Goal: Information Seeking & Learning: Learn about a topic

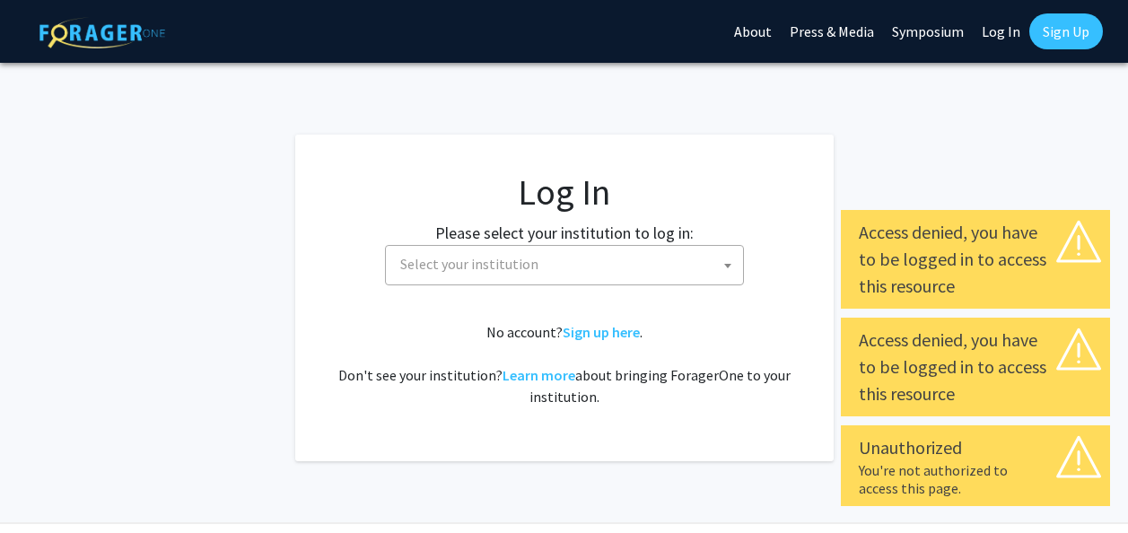
select select
drag, startPoint x: 0, startPoint y: 0, endPoint x: 628, endPoint y: 331, distance: 709.9
click at [628, 331] on link "Sign up here" at bounding box center [601, 332] width 77 height 18
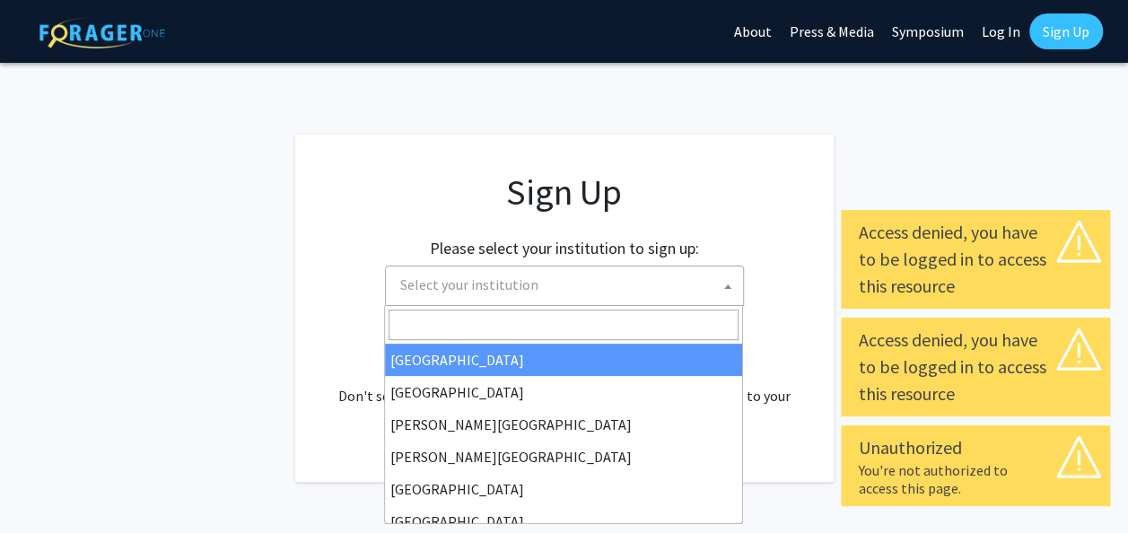
click at [583, 283] on span "Select your institution" at bounding box center [568, 284] width 350 height 37
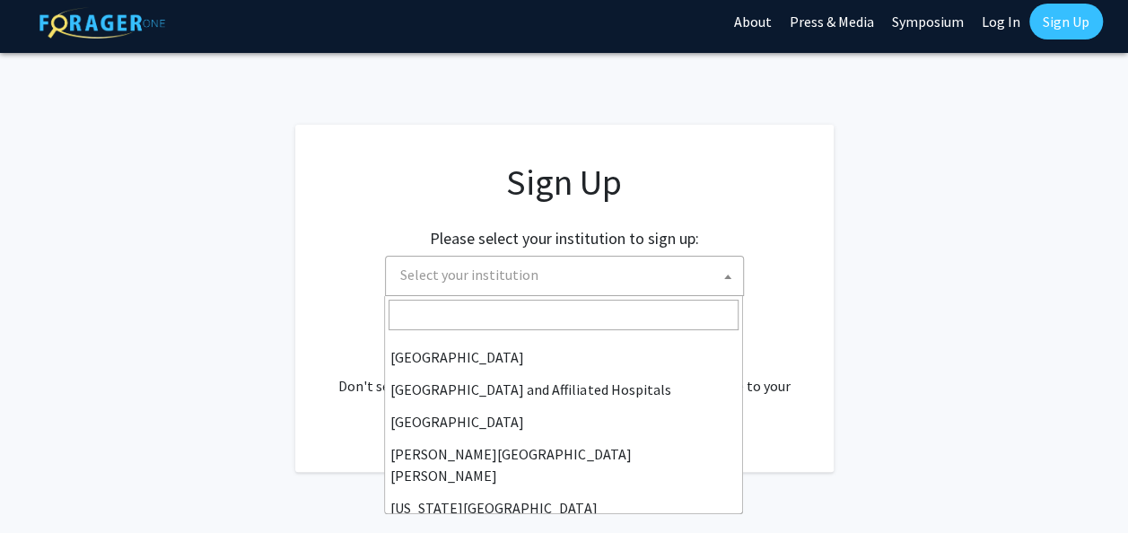
scroll to position [250, 0]
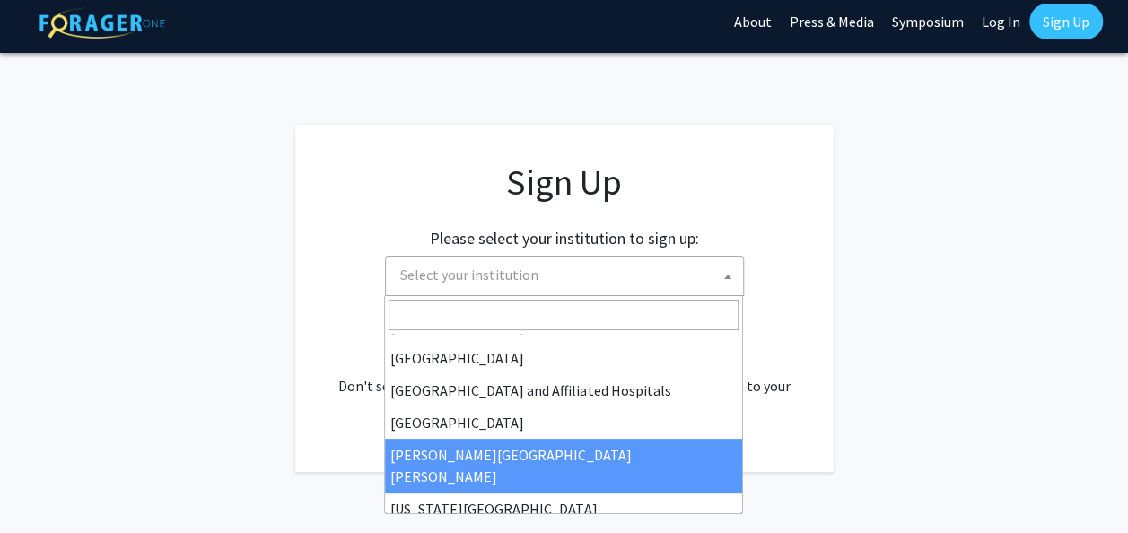
select select "1"
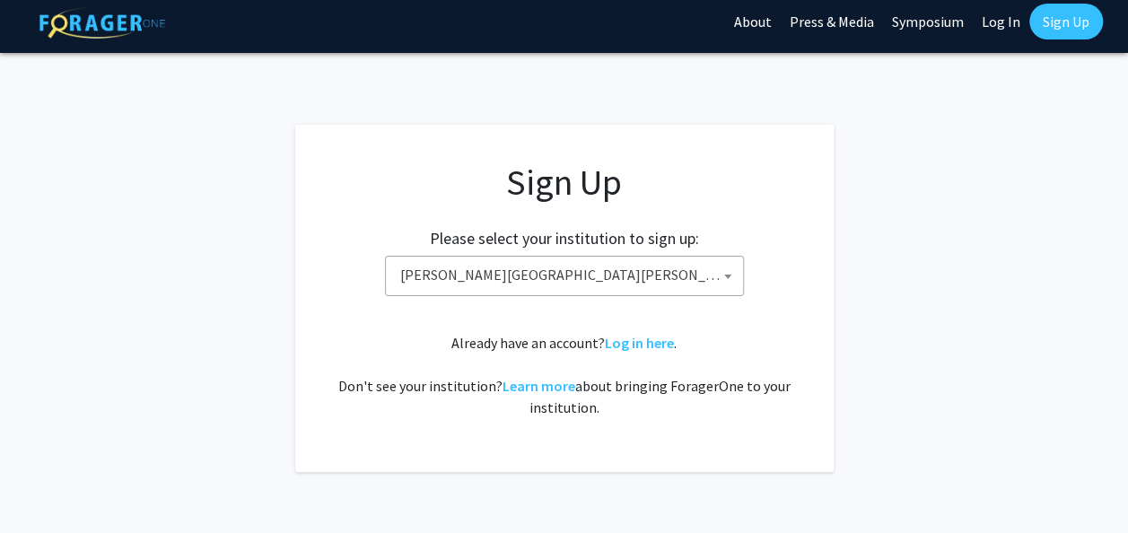
scroll to position [74, 0]
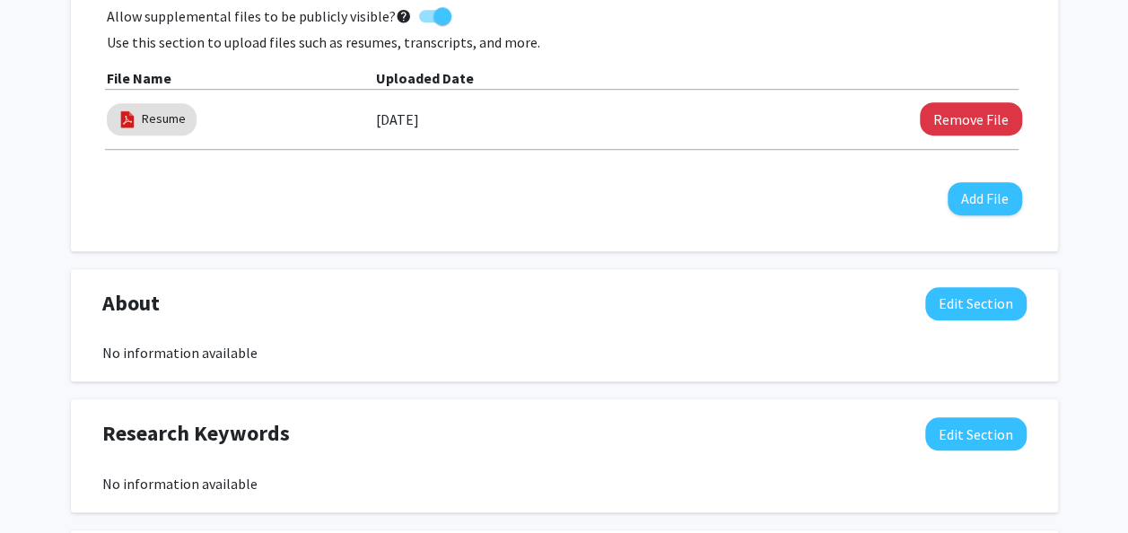
scroll to position [597, 0]
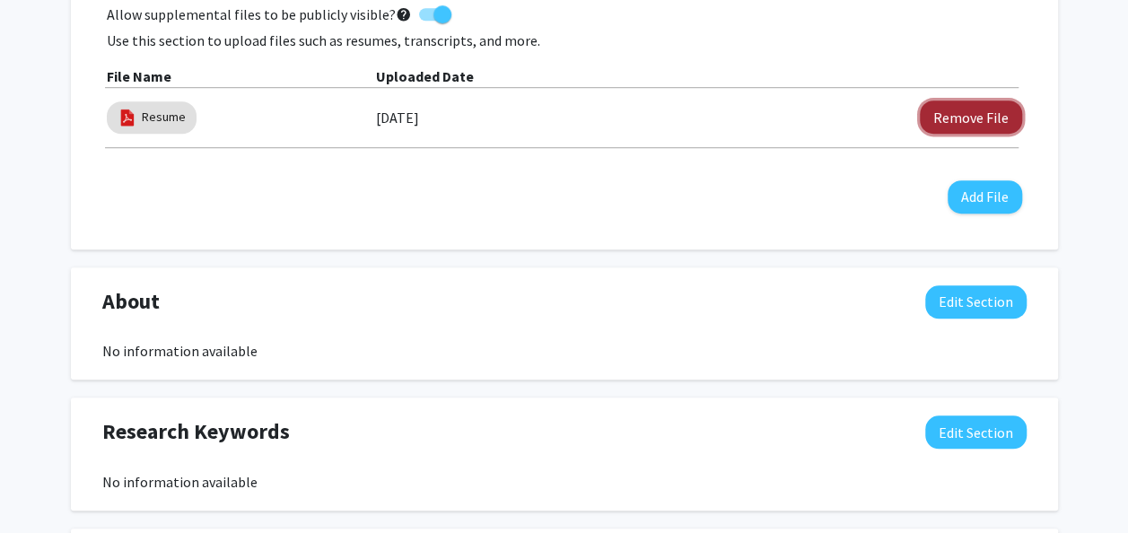
click at [965, 119] on button "Remove File" at bounding box center [971, 116] width 102 height 33
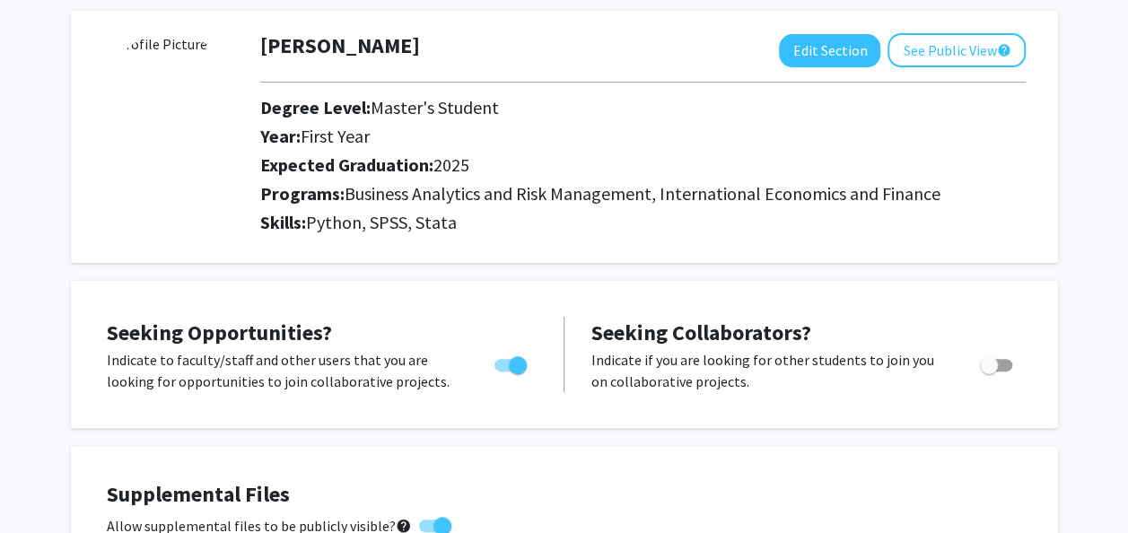
scroll to position [0, 0]
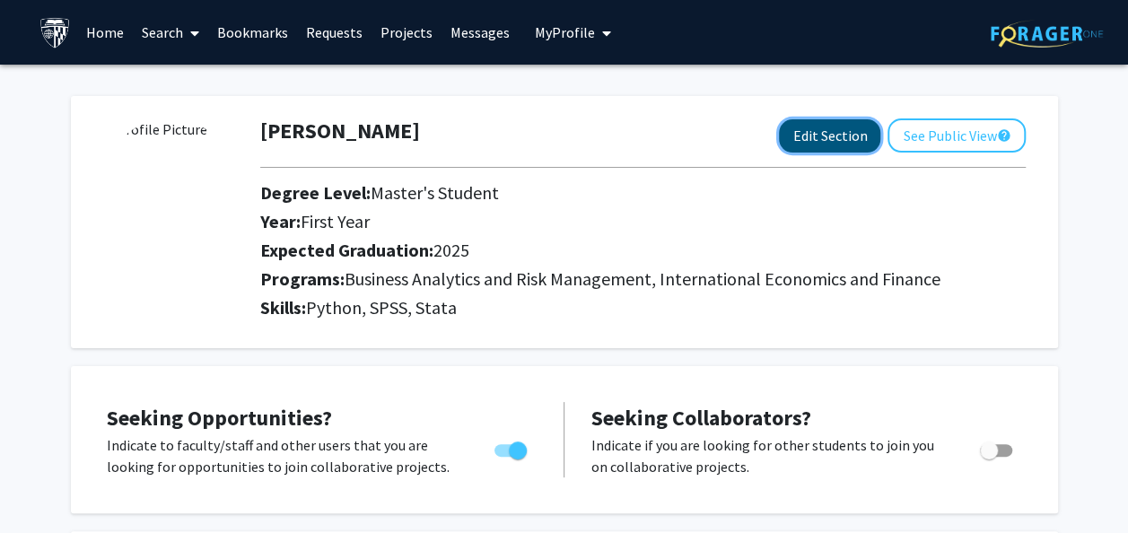
click at [840, 142] on button "Edit Section" at bounding box center [829, 135] width 101 height 33
select select "first_year"
select select "2025"
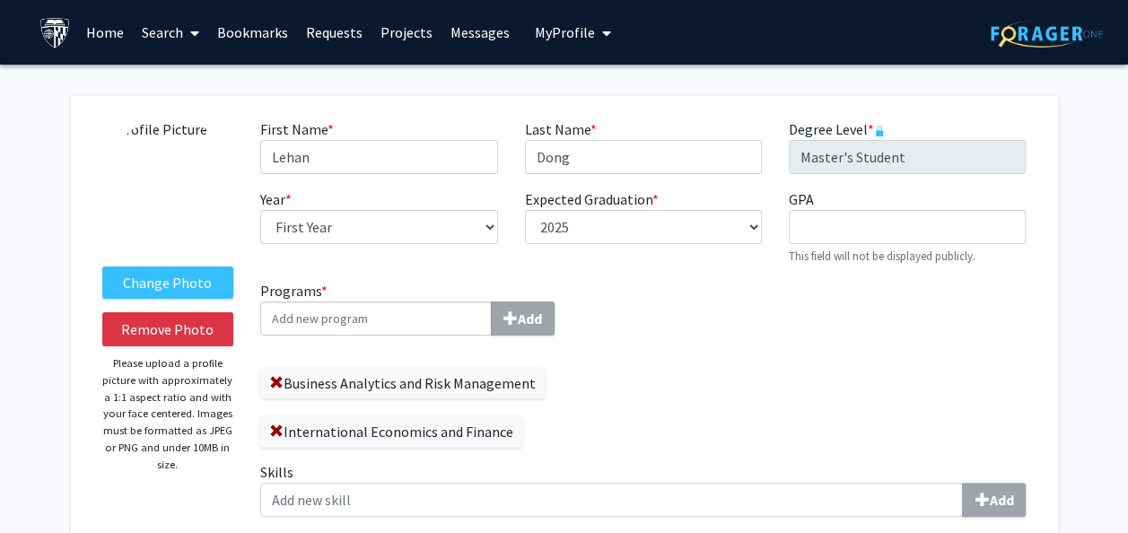
click at [176, 172] on img at bounding box center [169, 185] width 135 height 135
click at [174, 280] on label "Change Photo" at bounding box center [168, 282] width 132 height 32
click at [0, 0] on input "Change Photo" at bounding box center [0, 0] width 0 height 0
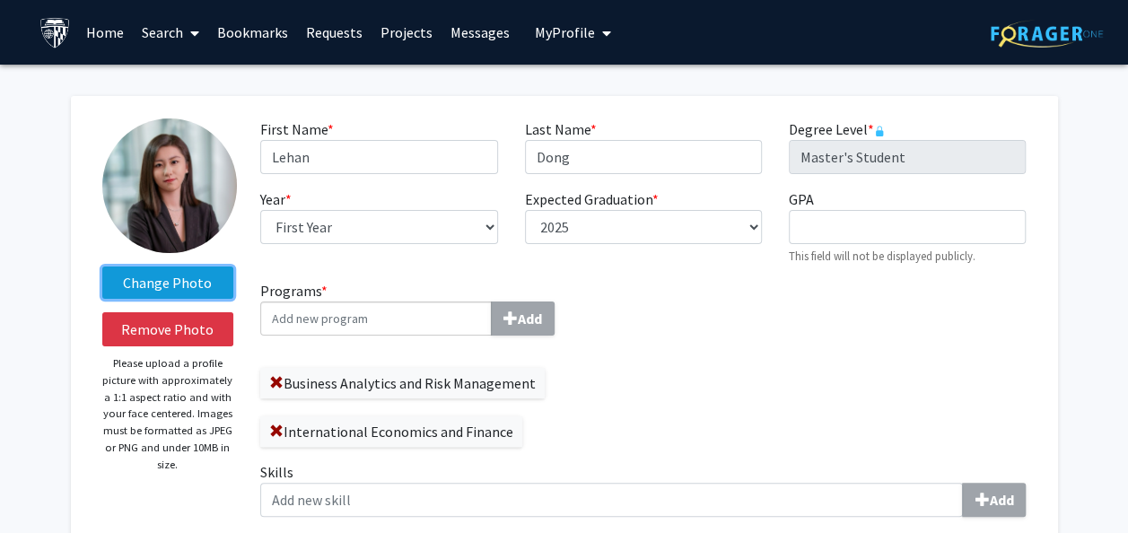
click at [166, 269] on label "Change Photo" at bounding box center [168, 282] width 132 height 32
click at [0, 0] on input "Change Photo" at bounding box center [0, 0] width 0 height 0
click at [639, 432] on div "Programs * Add Business Analytics and Risk Management International Economics a…" at bounding box center [445, 370] width 397 height 181
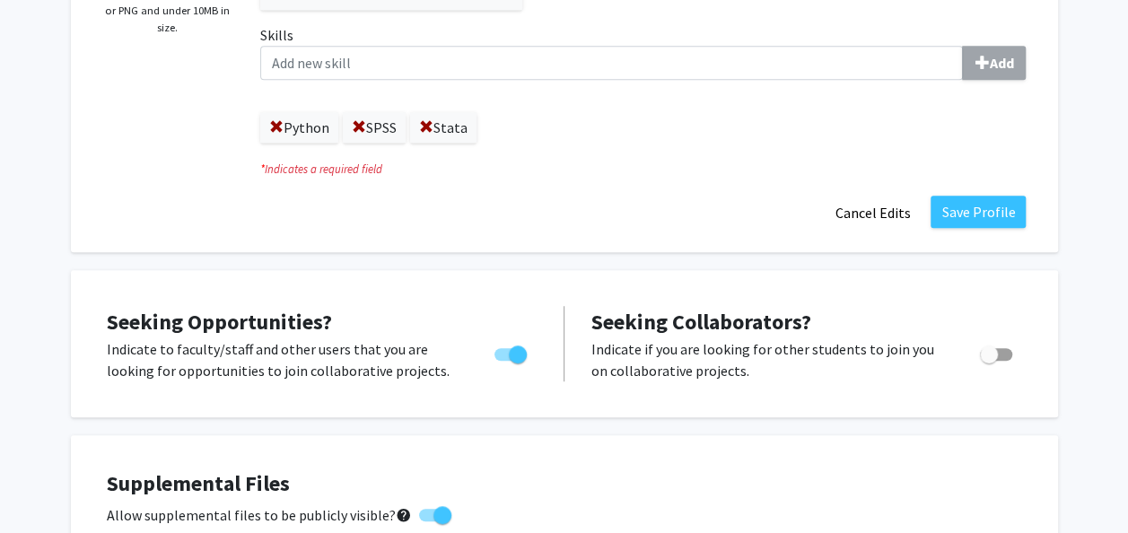
scroll to position [436, 0]
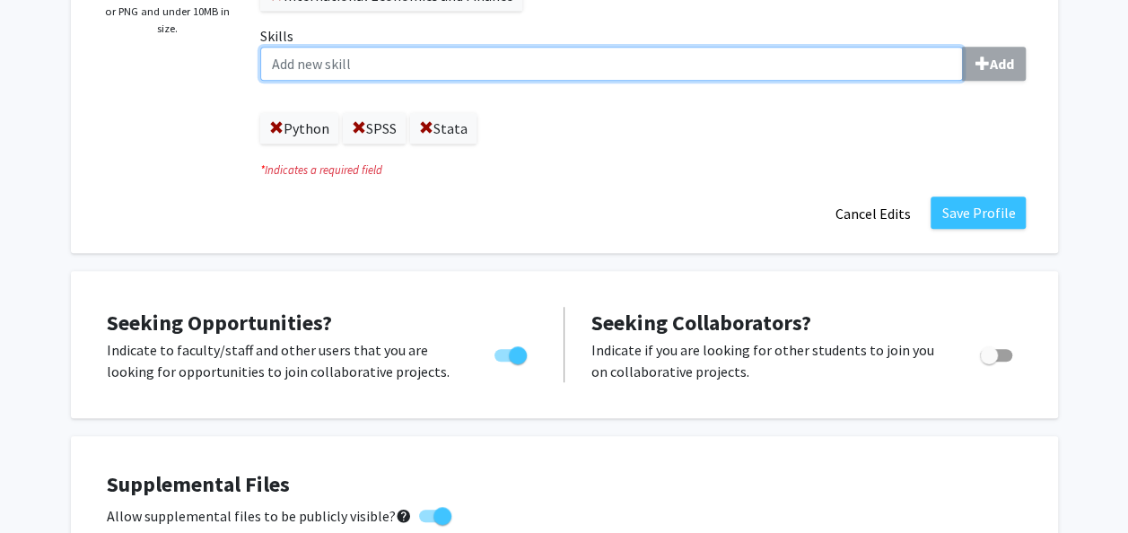
click at [393, 67] on input "Skills Add" at bounding box center [611, 64] width 702 height 34
type input "R"
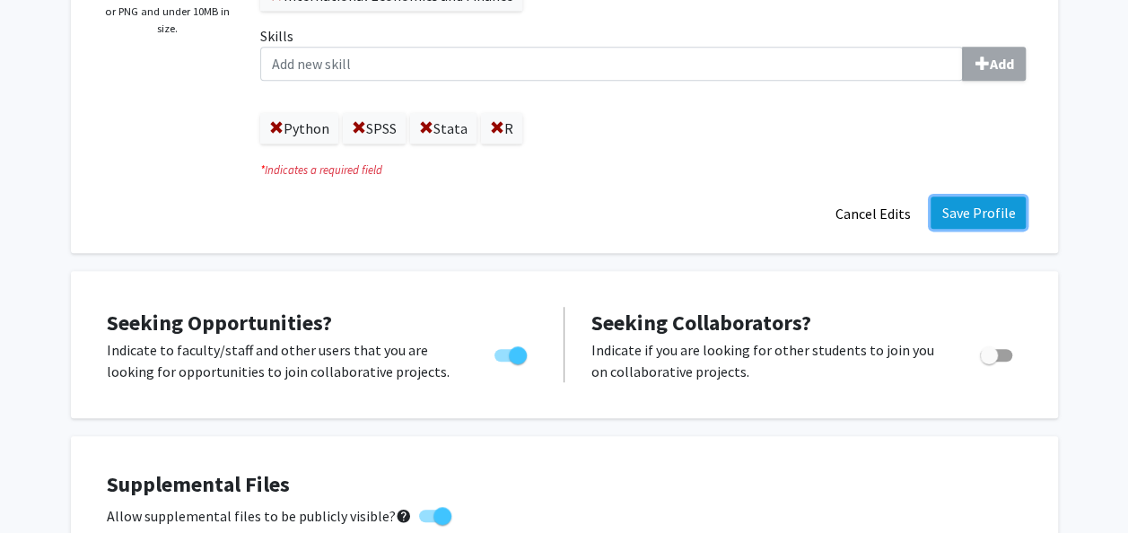
click at [994, 218] on button "Save Profile" at bounding box center [977, 212] width 95 height 32
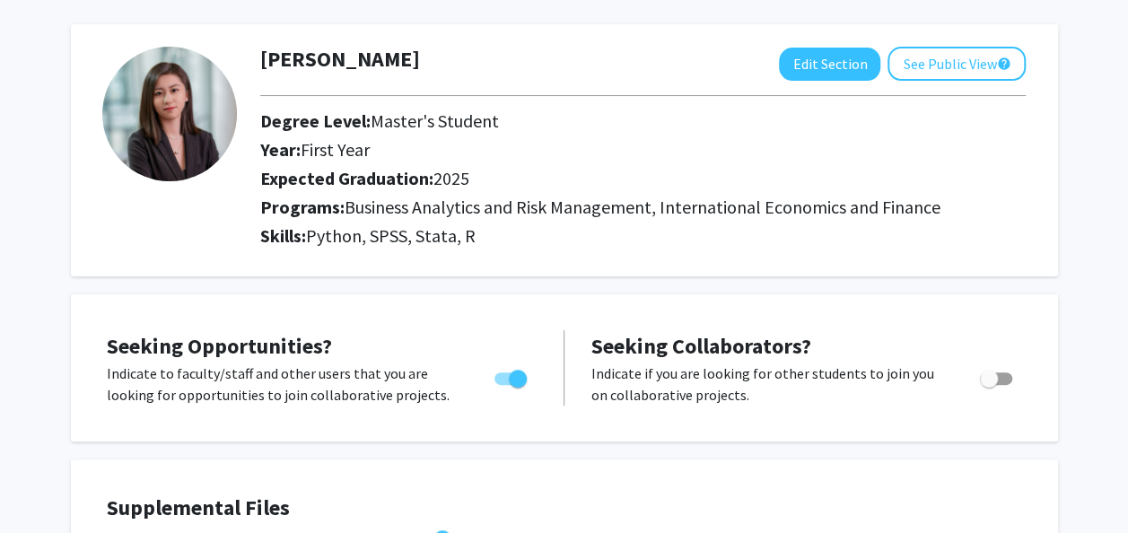
scroll to position [0, 0]
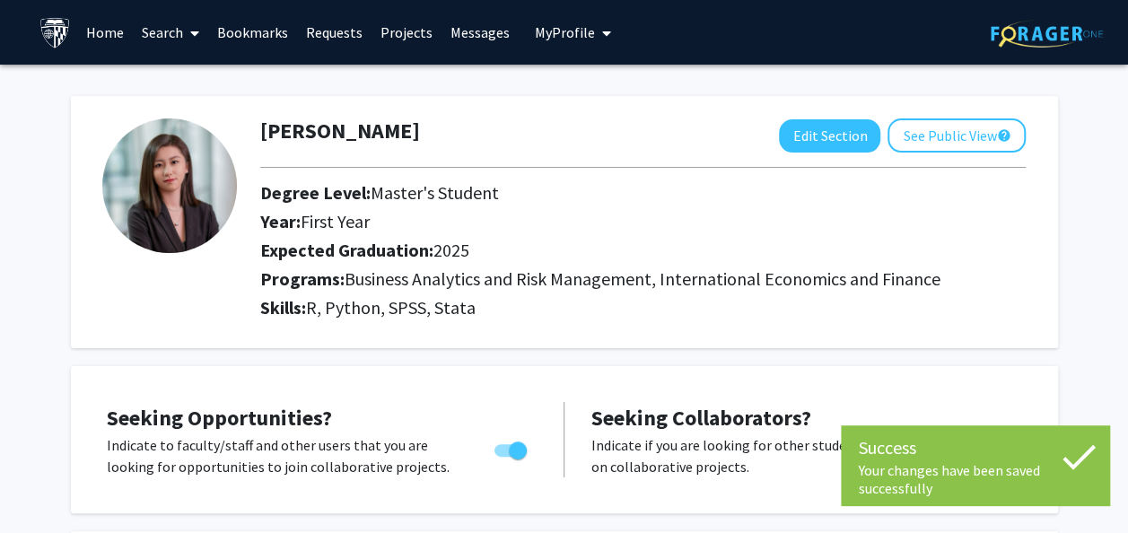
click at [402, 38] on link "Projects" at bounding box center [406, 32] width 70 height 63
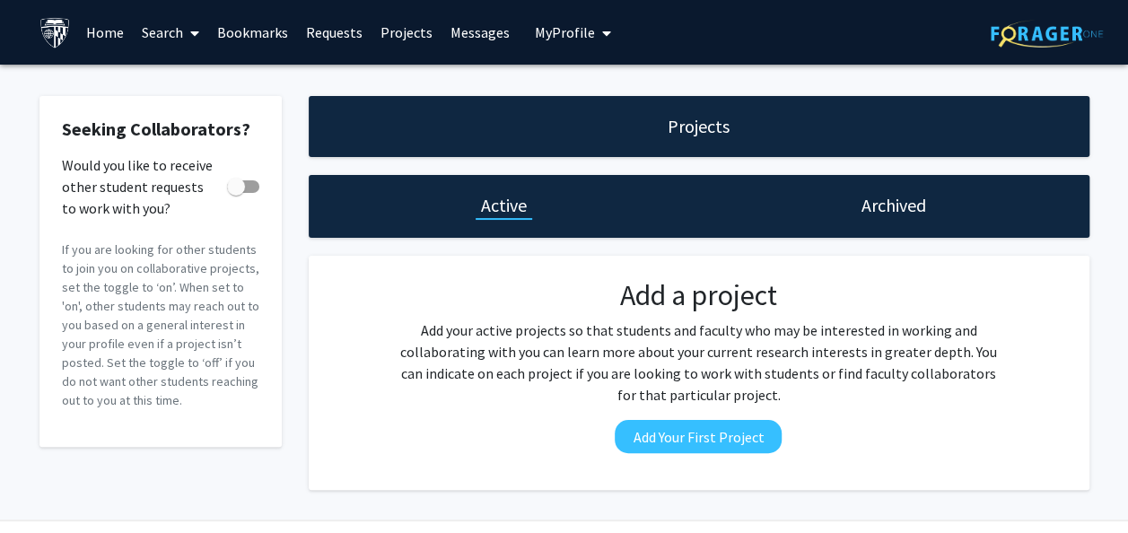
click at [196, 31] on icon at bounding box center [194, 33] width 9 height 14
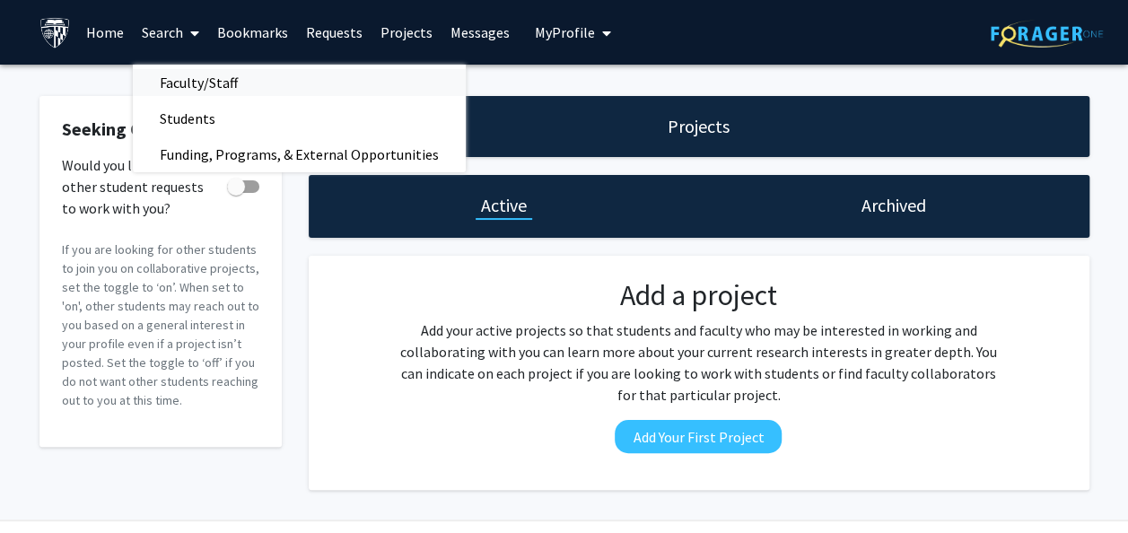
click at [154, 70] on span "Faculty/Staff" at bounding box center [199, 83] width 132 height 36
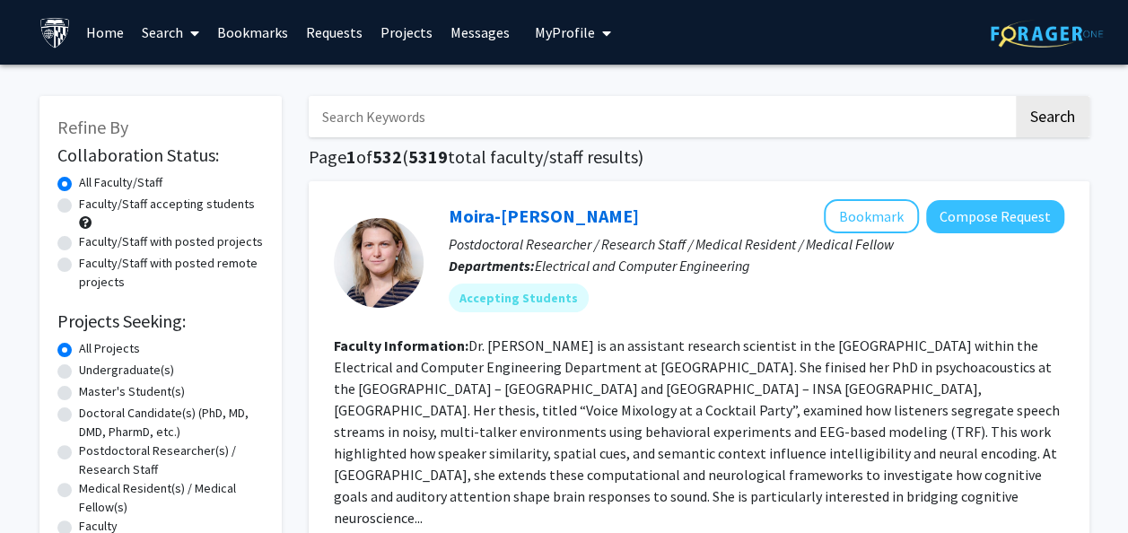
scroll to position [73, 0]
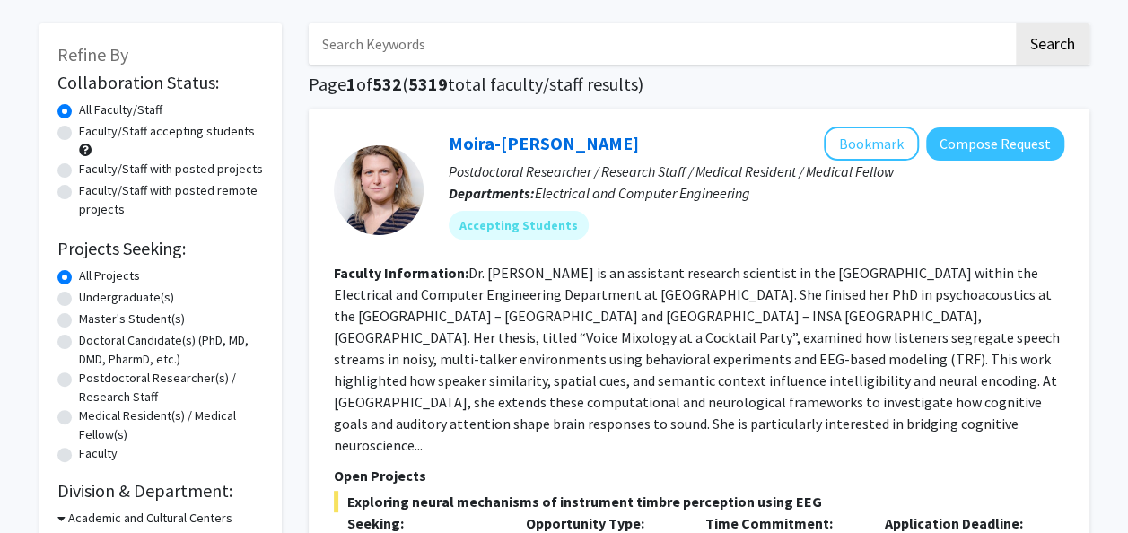
click at [96, 317] on label "Master's Student(s)" at bounding box center [132, 319] width 106 height 19
click at [91, 317] on input "Master's Student(s)" at bounding box center [85, 316] width 12 height 12
radio input "true"
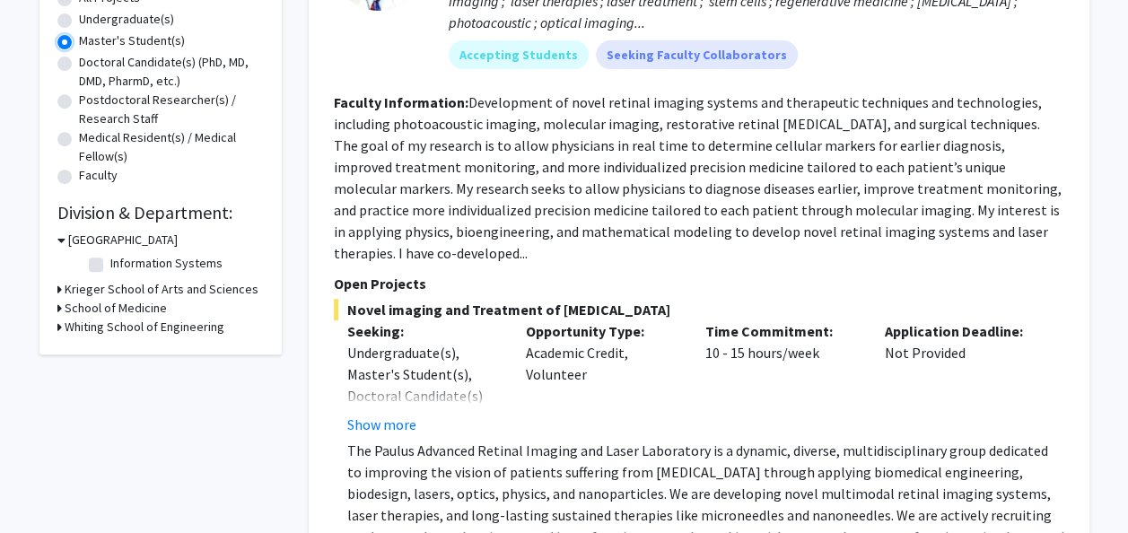
scroll to position [353, 0]
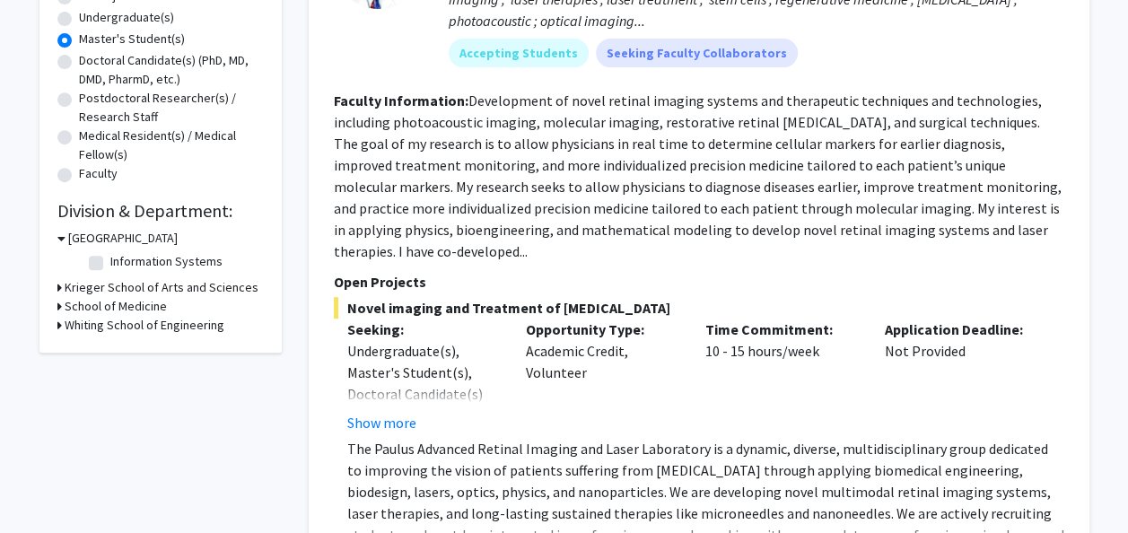
click at [110, 264] on label "Information Systems" at bounding box center [166, 261] width 112 height 19
click at [110, 264] on input "Information Systems" at bounding box center [116, 258] width 12 height 12
checkbox input "true"
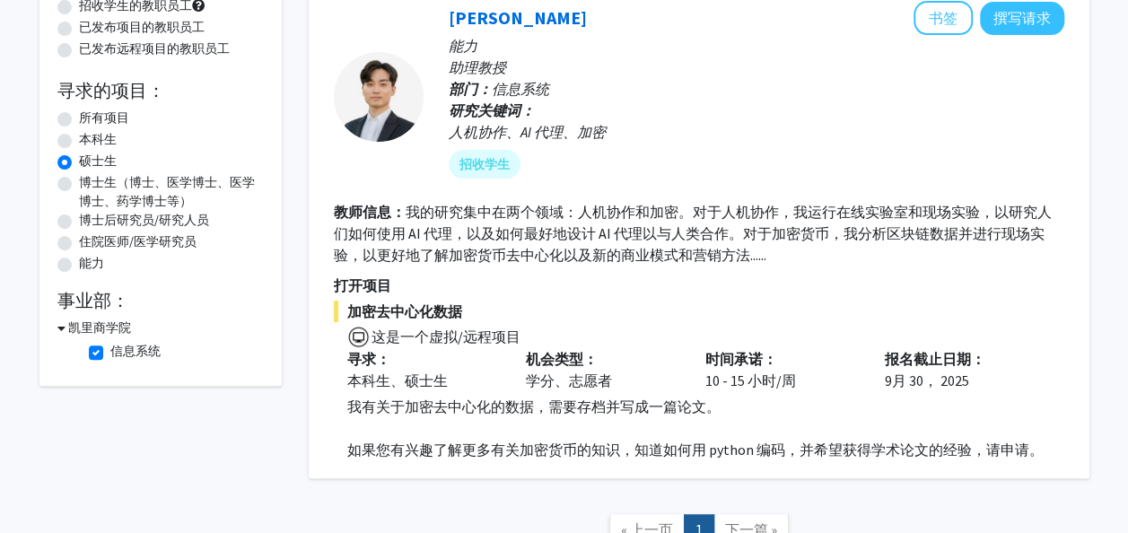
scroll to position [197, 0]
click at [779, 279] on p "打开项目" at bounding box center [699, 286] width 730 height 22
click at [734, 225] on fg-read-more "我的研究集中在两个领域：人机协作和加密。对于人机协作，我运行在线实验室和现场实验，以研究人们如何使用 AI 代理，以及如何最好地设计 AI 代理以与人类合作。…" at bounding box center [693, 234] width 718 height 61
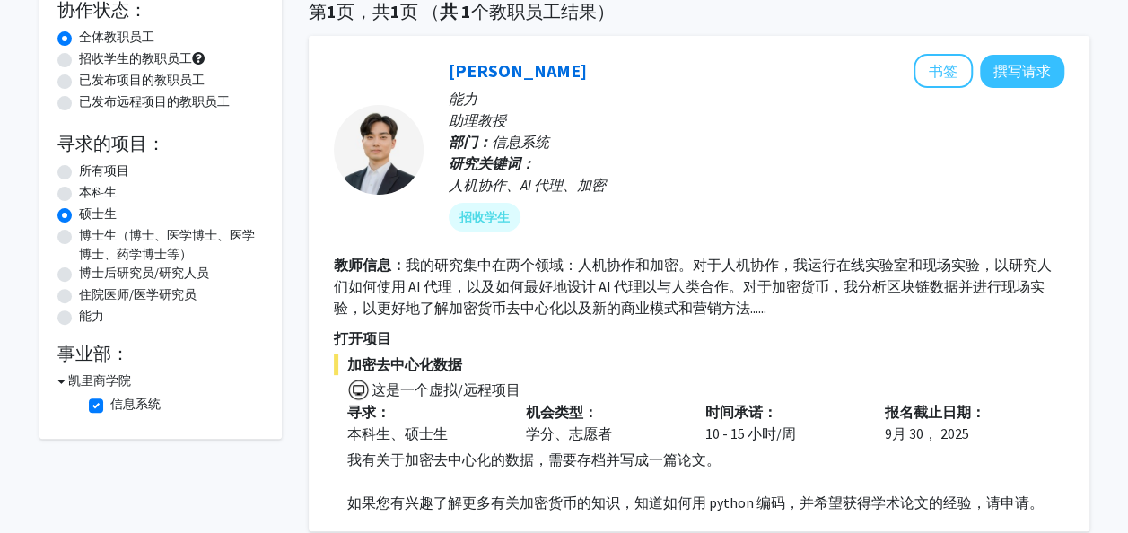
scroll to position [141, 0]
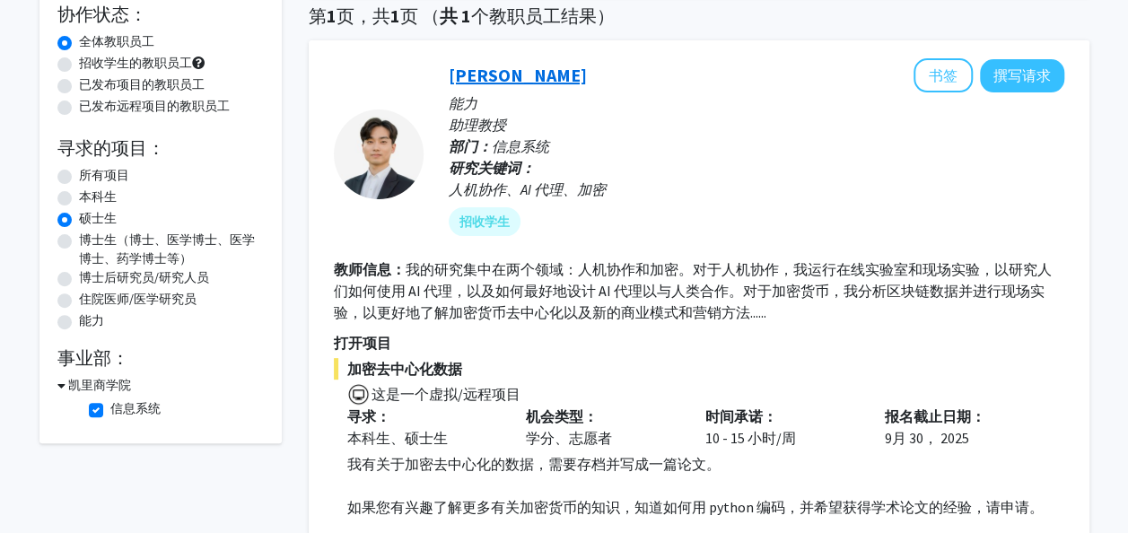
click at [476, 66] on link "[PERSON_NAME]" at bounding box center [518, 75] width 138 height 22
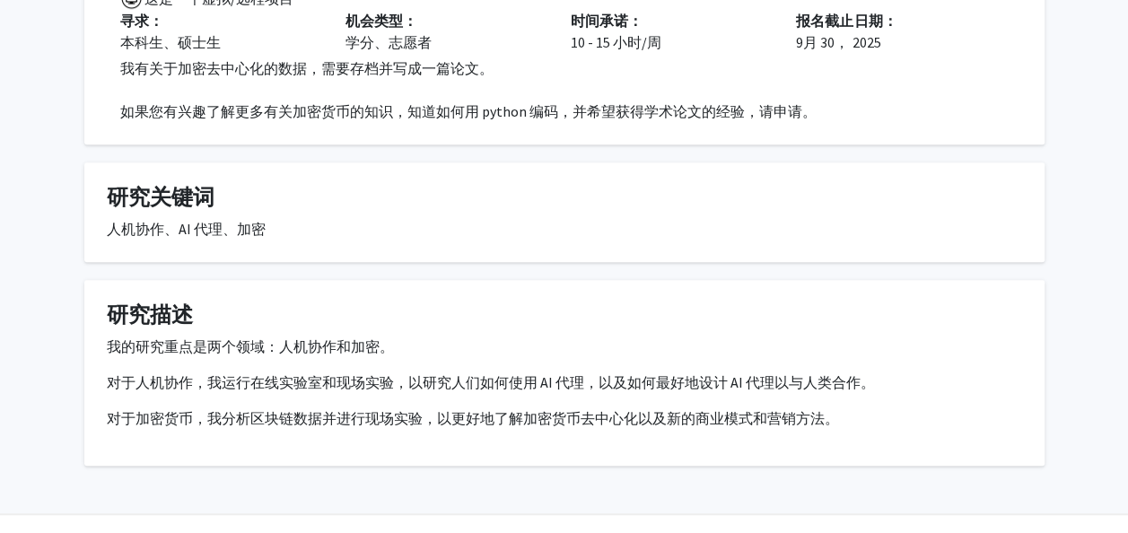
scroll to position [463, 0]
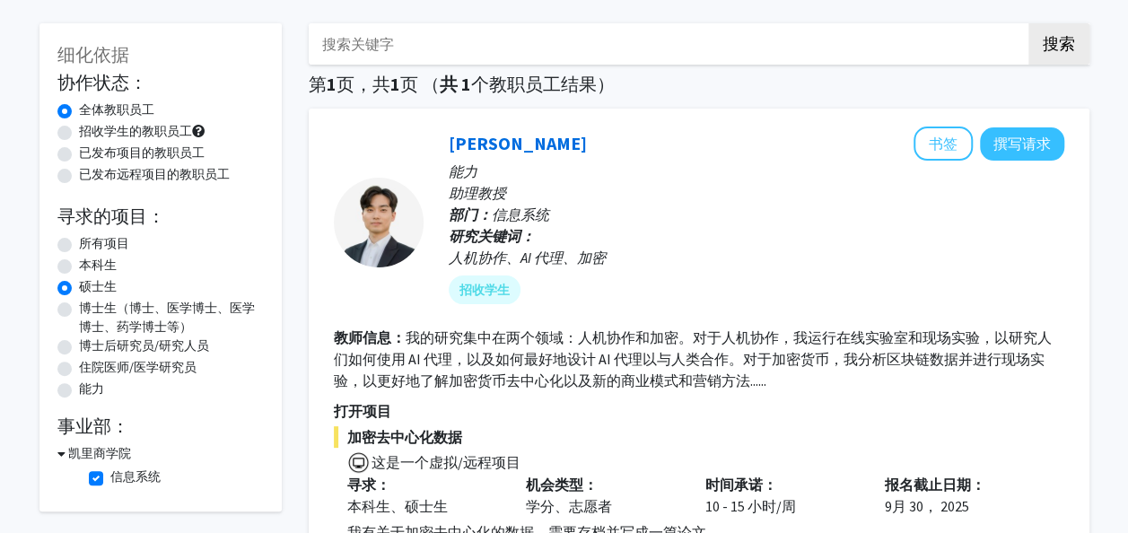
scroll to position [74, 0]
click at [102, 471] on fg-checkbox "Information Systems 信息系统" at bounding box center [174, 478] width 170 height 22
click at [110, 472] on label "信息系统" at bounding box center [135, 476] width 50 height 19
click at [110, 472] on input "信息系统" at bounding box center [116, 473] width 12 height 12
checkbox input "false"
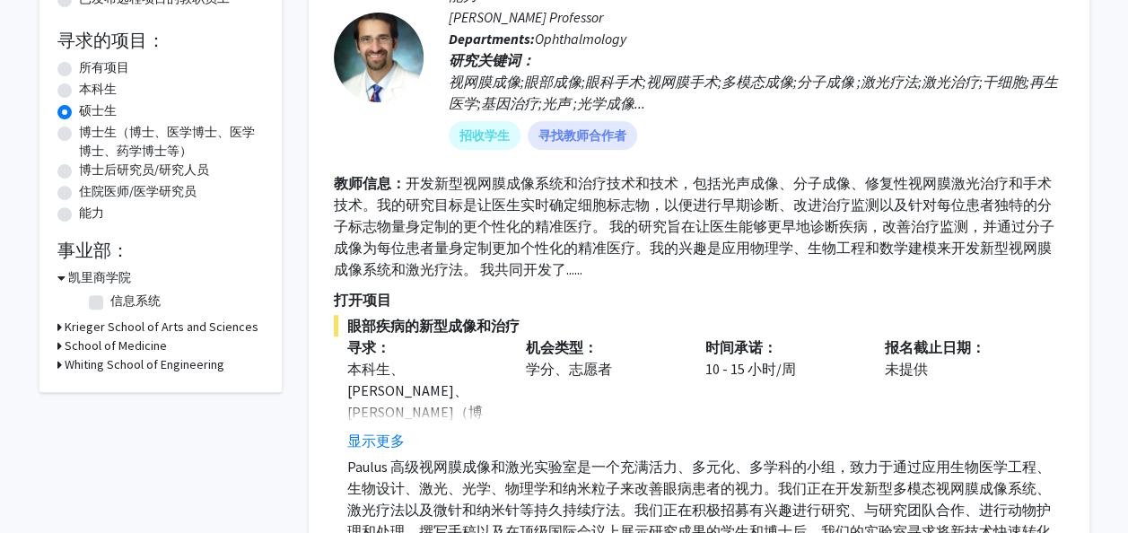
scroll to position [258, 0]
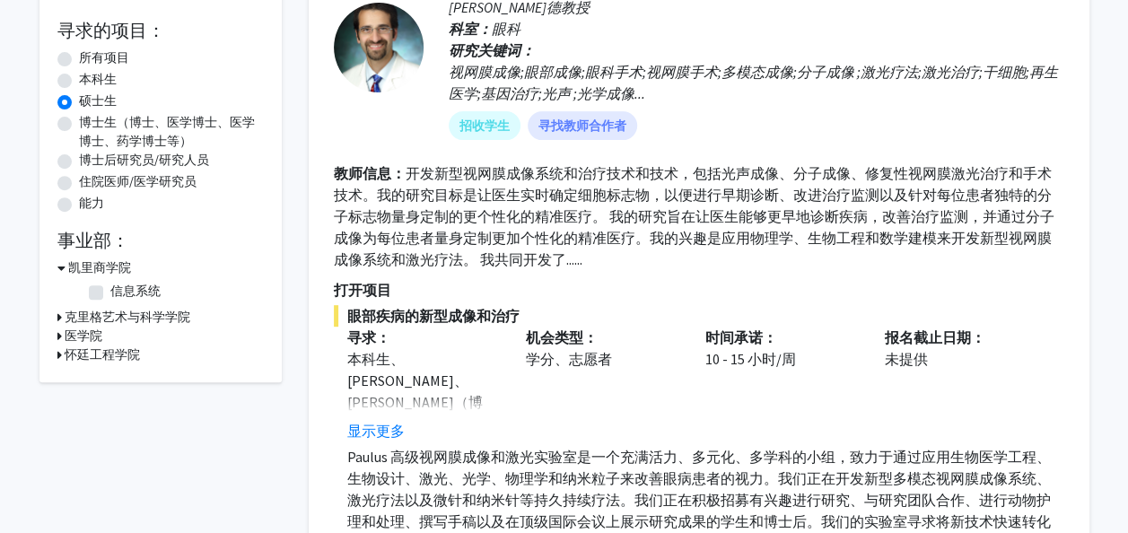
click at [57, 318] on icon at bounding box center [59, 317] width 4 height 19
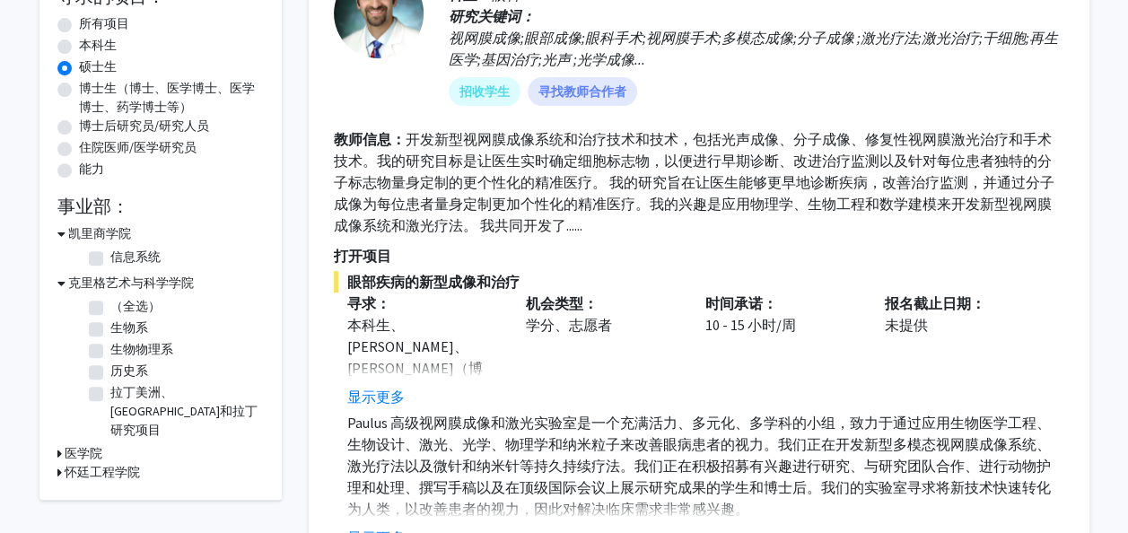
scroll to position [222, 0]
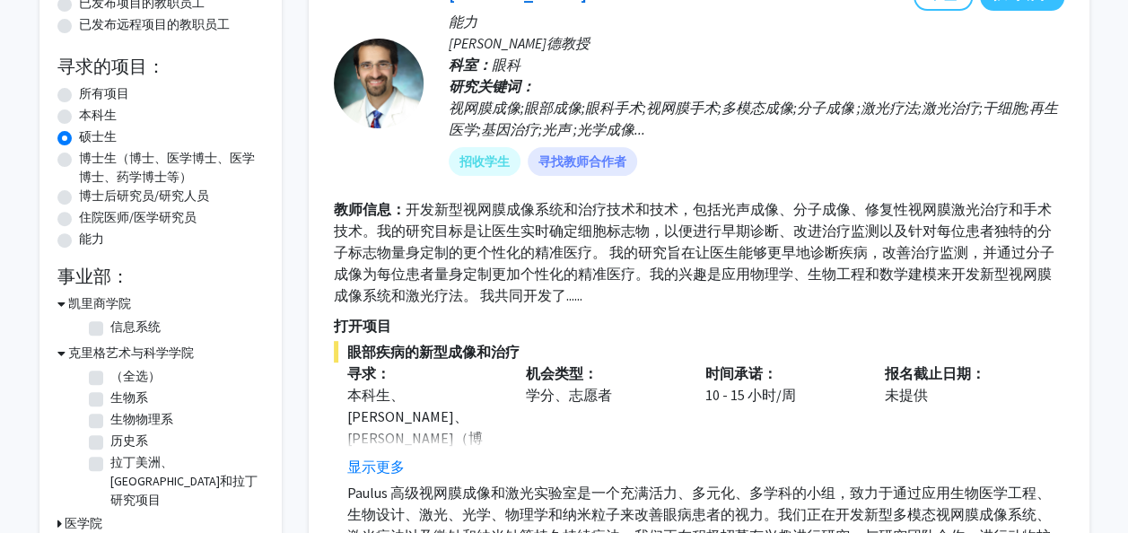
click at [79, 137] on label "硕士生" at bounding box center [98, 136] width 38 height 19
click at [79, 137] on input "硕士生" at bounding box center [85, 133] width 12 height 12
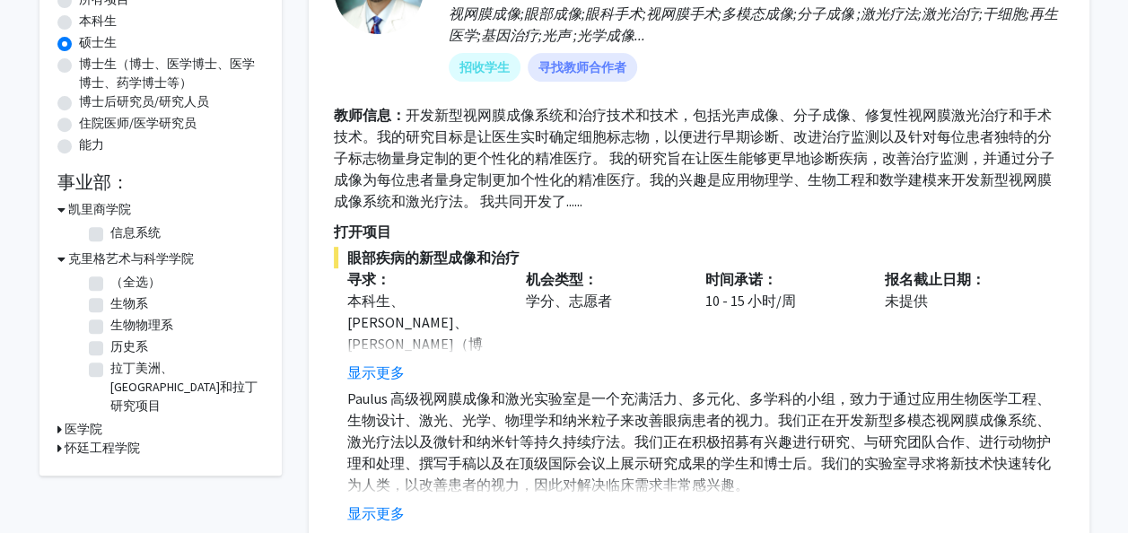
click at [57, 420] on icon at bounding box center [59, 429] width 4 height 19
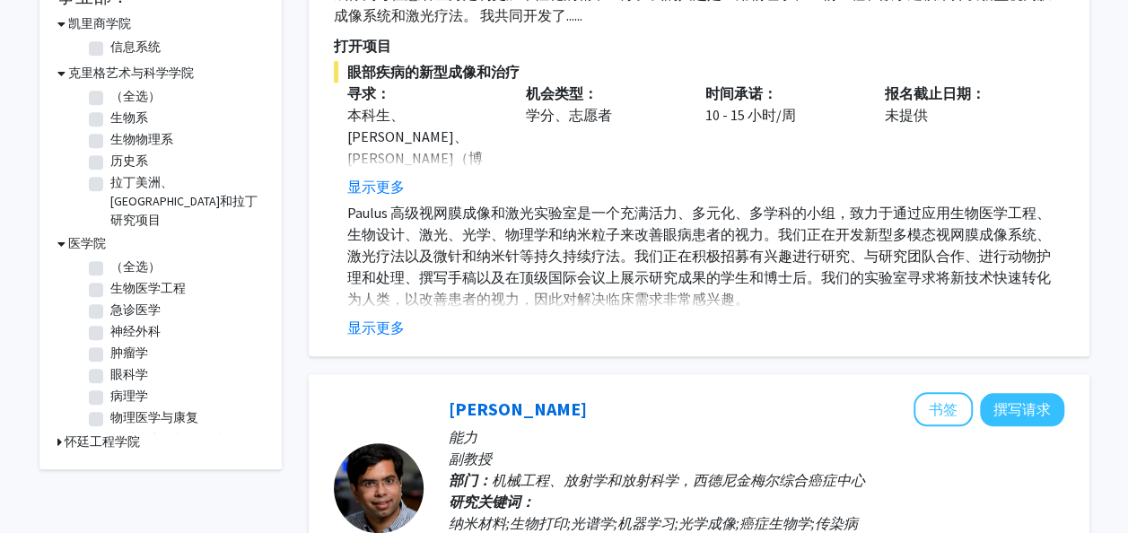
scroll to position [503, 0]
click at [60, 432] on icon at bounding box center [59, 441] width 4 height 19
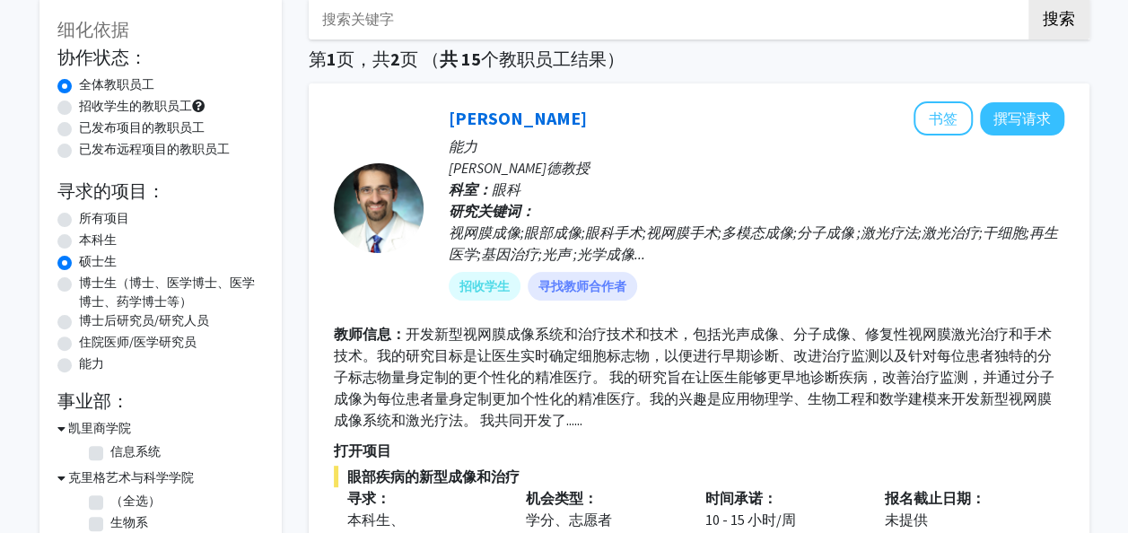
scroll to position [96, 0]
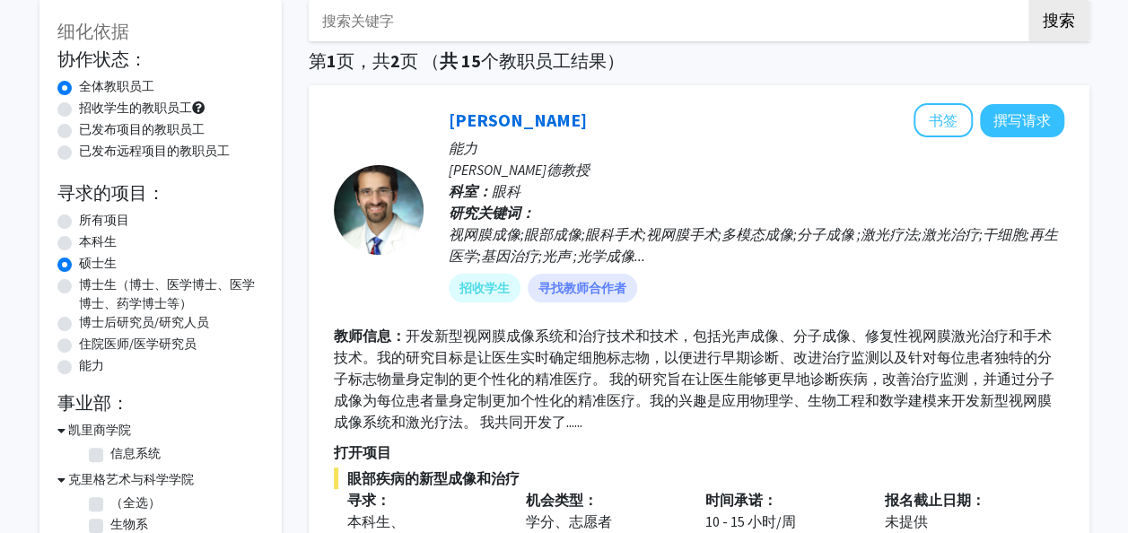
click at [98, 222] on label "所有项目" at bounding box center [104, 220] width 50 height 19
click at [91, 222] on input "所有项目" at bounding box center [85, 217] width 12 height 12
radio input "true"
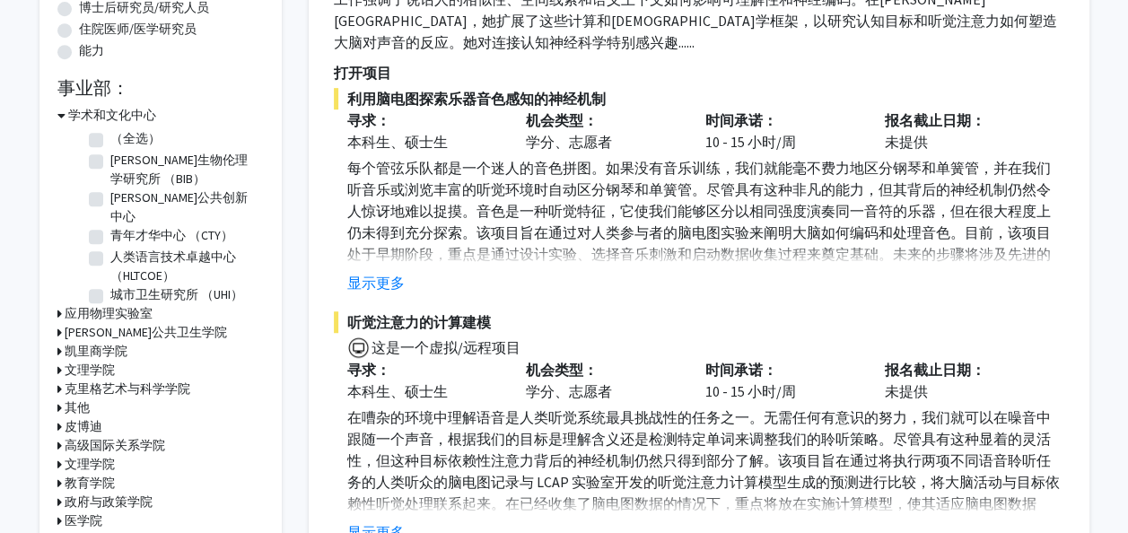
scroll to position [409, 0]
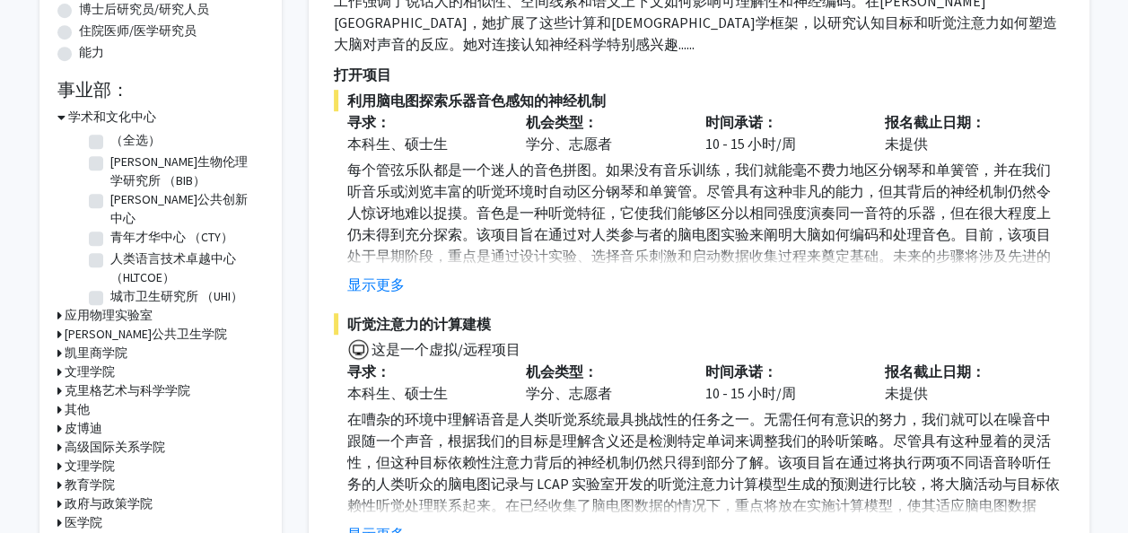
click at [81, 344] on h3 "凯里商学院" at bounding box center [96, 353] width 63 height 19
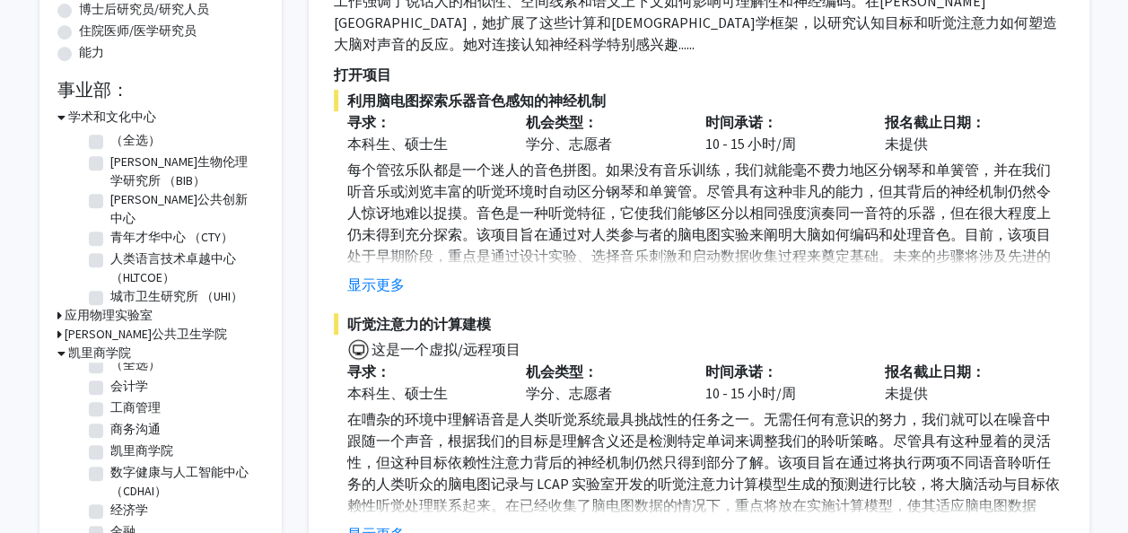
scroll to position [7, 0]
click at [110, 364] on label "（全选）" at bounding box center [135, 369] width 50 height 19
click at [110, 364] on input "（全选）" at bounding box center [116, 366] width 12 height 12
checkbox input "true"
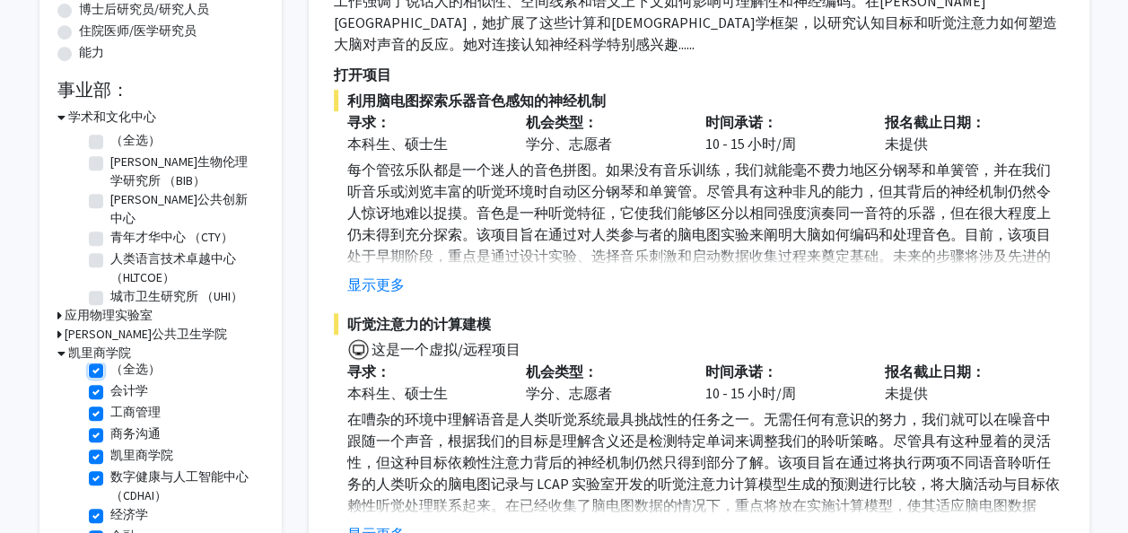
checkbox input "true"
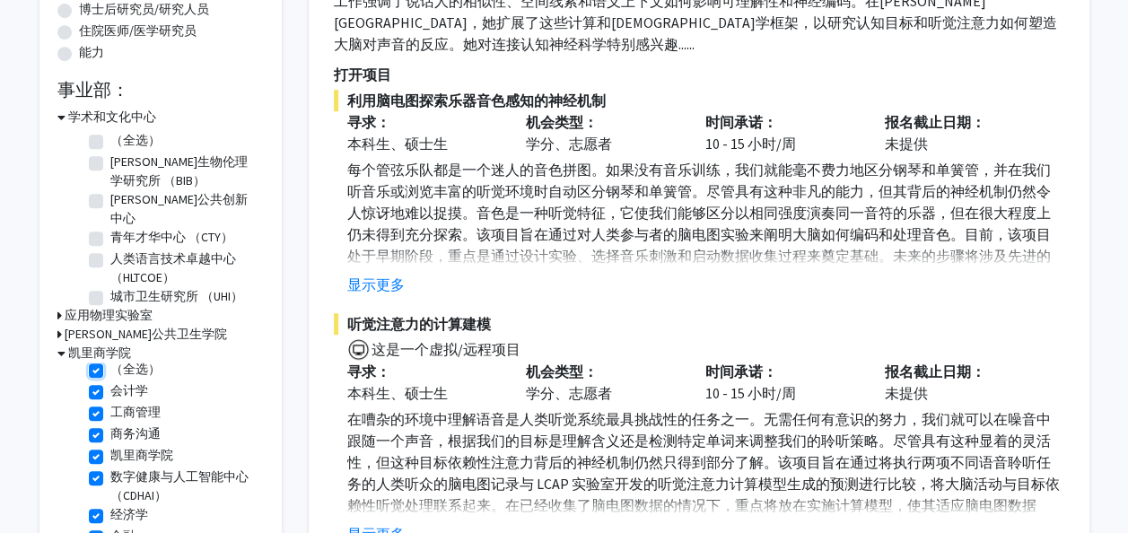
checkbox input "true"
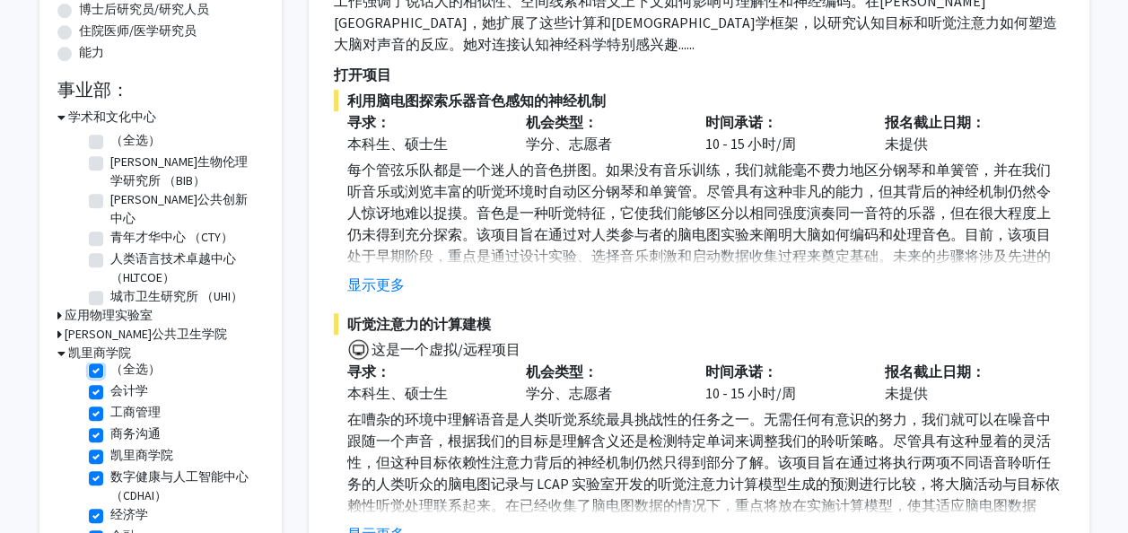
checkbox input "true"
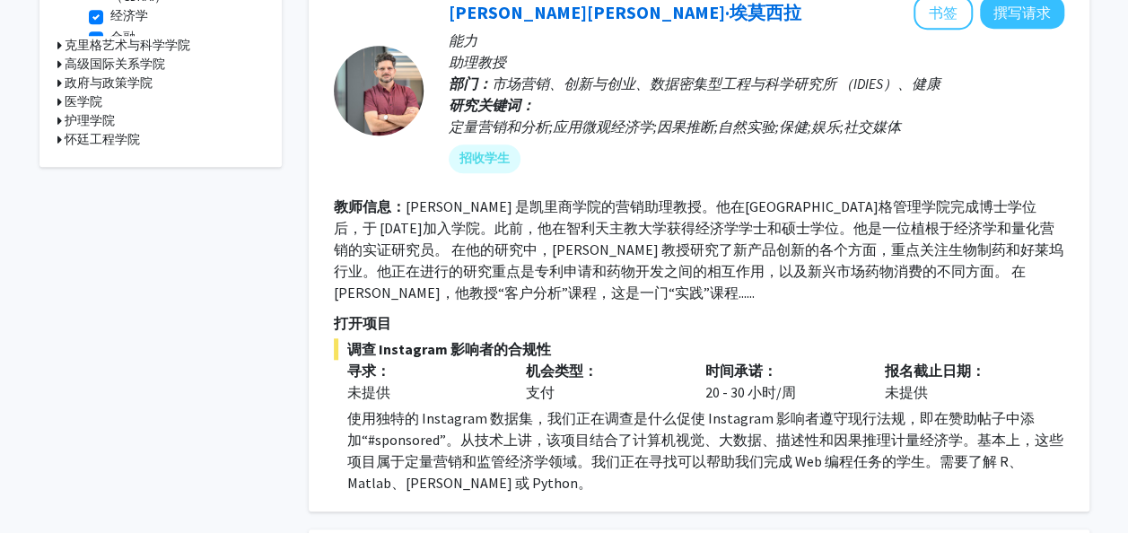
scroll to position [719, 0]
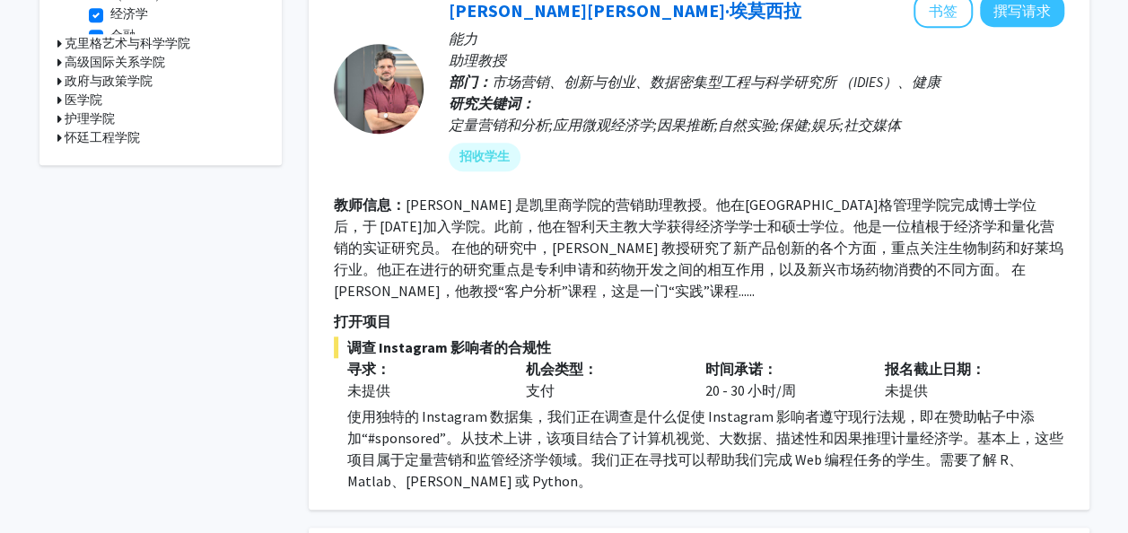
click at [743, 238] on fg-read-more "[PERSON_NAME] 是凯里商学院的营销助理教授。他在[GEOGRAPHIC_DATA]格管理学院完成博士学位后，于 [DATE]加入学院。此前，他在智…" at bounding box center [698, 248] width 729 height 104
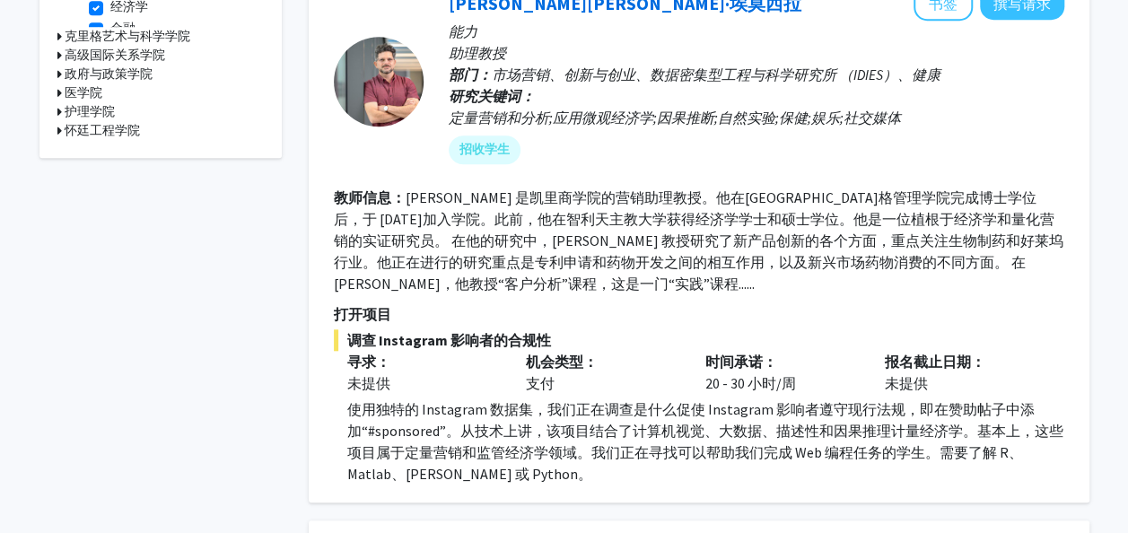
scroll to position [662, 0]
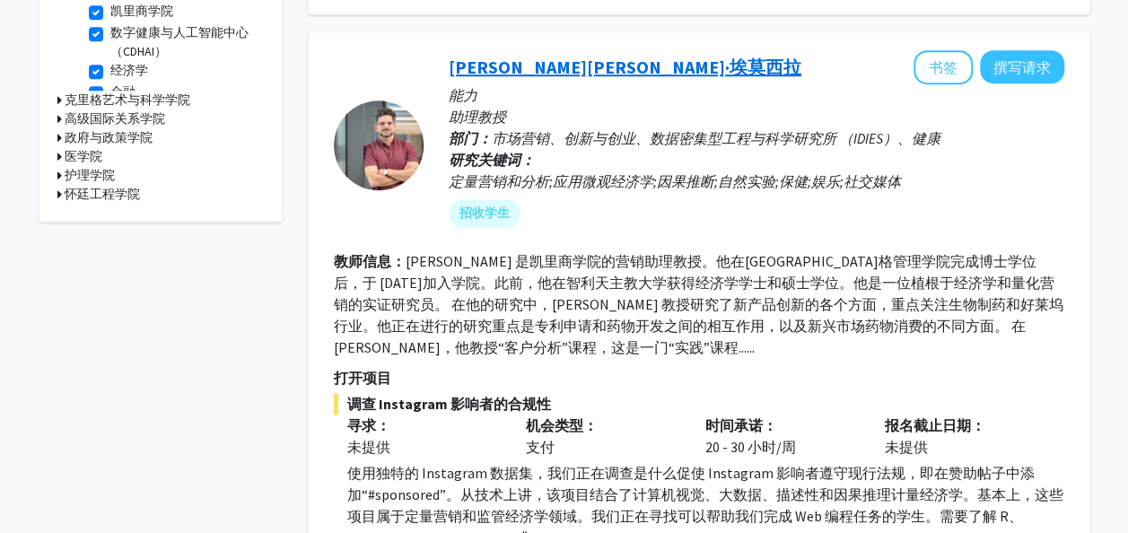
click at [553, 66] on link "[PERSON_NAME][PERSON_NAME]·埃莫西拉" at bounding box center [625, 67] width 353 height 22
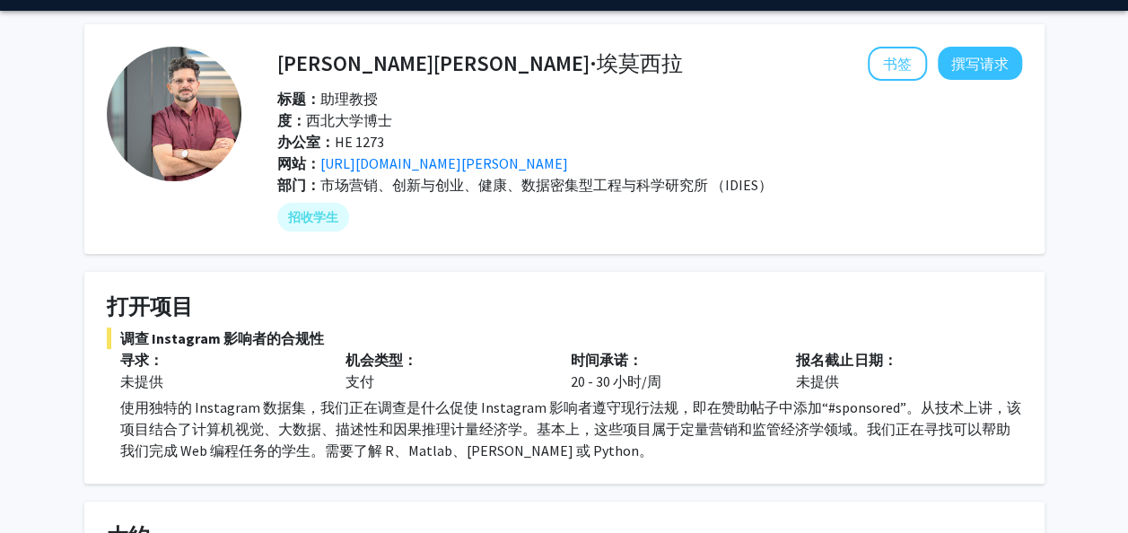
scroll to position [79, 0]
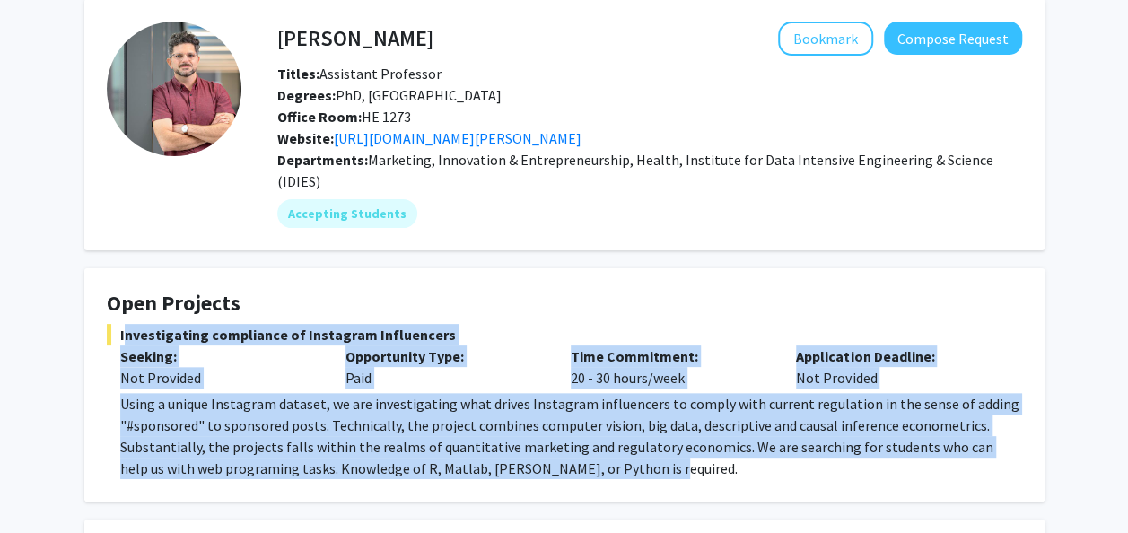
drag, startPoint x: 652, startPoint y: 450, endPoint x: 118, endPoint y: 312, distance: 551.4
click at [118, 324] on div "Investigating compliance of Instagram Influencers Seeking: Not Provided Opportu…" at bounding box center [564, 401] width 915 height 155
copy div "Investigating compliance of Instagram Influencers Seeking: Not Provided Opportu…"
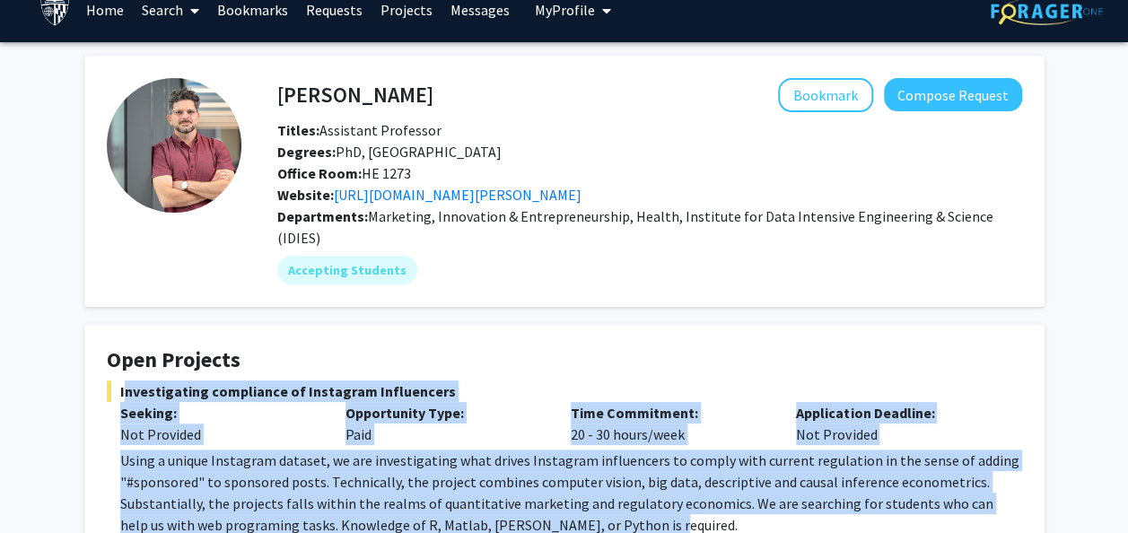
scroll to position [22, 0]
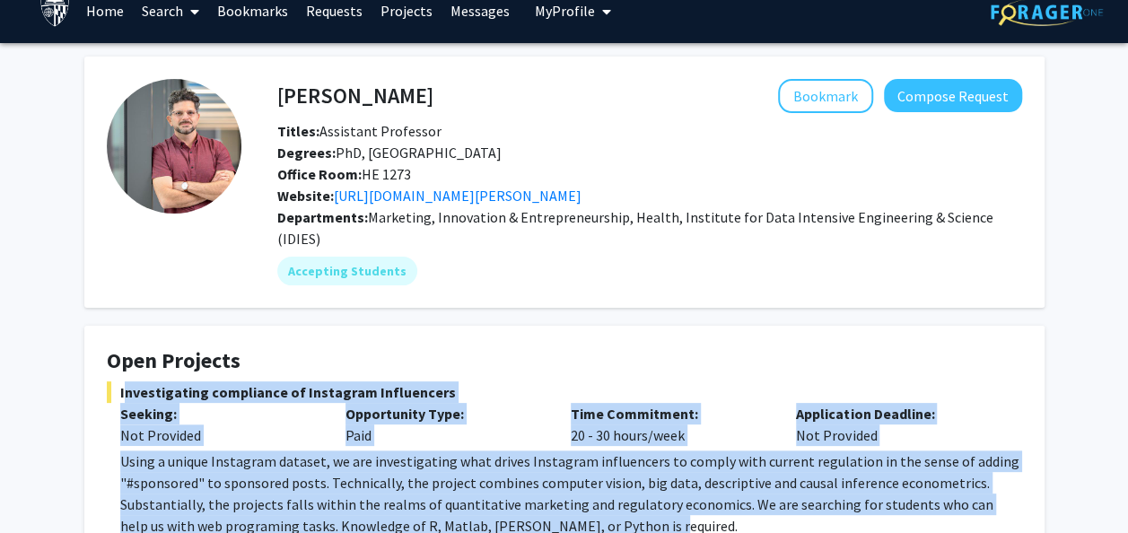
drag, startPoint x: 1031, startPoint y: 212, endPoint x: 270, endPoint y: 92, distance: 770.1
click at [270, 92] on fg-card "[PERSON_NAME] Bookmark Compose Request Titles: Assistant Professor Degrees: PhD…" at bounding box center [564, 182] width 960 height 251
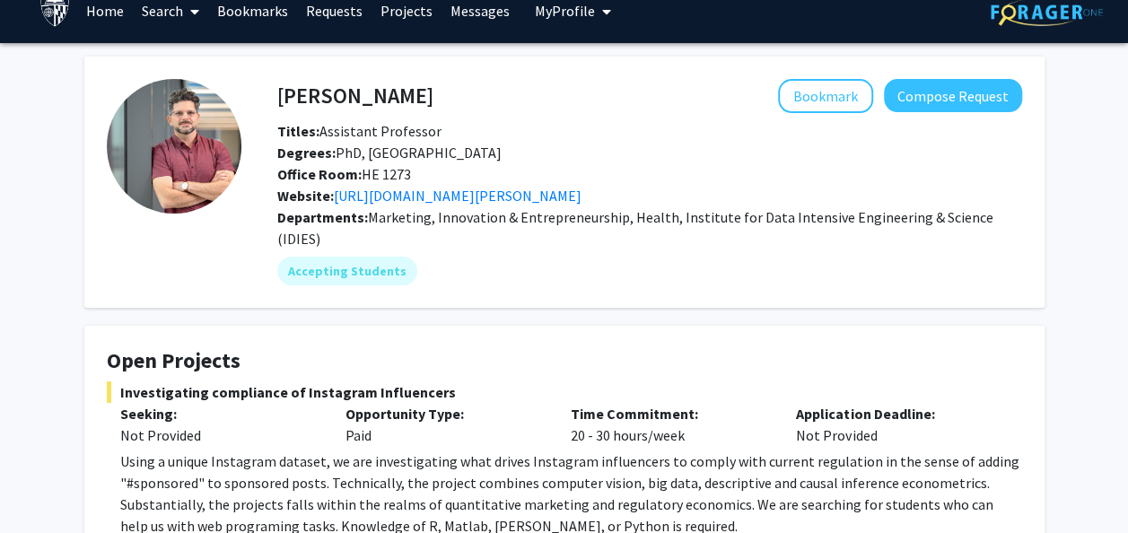
click at [694, 283] on fg-card "[PERSON_NAME] Bookmark Compose Request Titles: Assistant Professor Degrees: PhD…" at bounding box center [564, 182] width 960 height 251
drag, startPoint x: 1016, startPoint y: 217, endPoint x: 277, endPoint y: 81, distance: 750.8
click at [277, 81] on div "[PERSON_NAME] Bookmark Compose Request Titles: Assistant Professor Degrees: PhD…" at bounding box center [631, 182] width 781 height 206
copy div "[PERSON_NAME] Bookmark Compose Request Titles: Assistant Professor Degrees: PhD…"
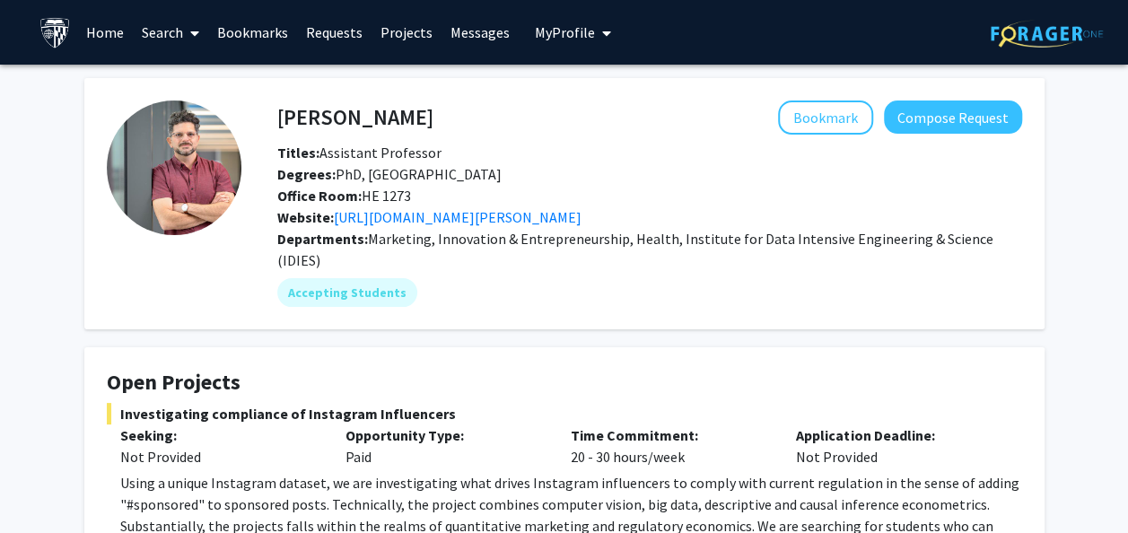
click at [545, 127] on div "Bookmark Compose Request" at bounding box center [727, 117] width 589 height 34
drag, startPoint x: 474, startPoint y: 126, endPoint x: 280, endPoint y: 109, distance: 194.5
click at [280, 109] on div "[PERSON_NAME] Bookmark Compose Request" at bounding box center [650, 117] width 772 height 34
copy h4 "[PERSON_NAME]"
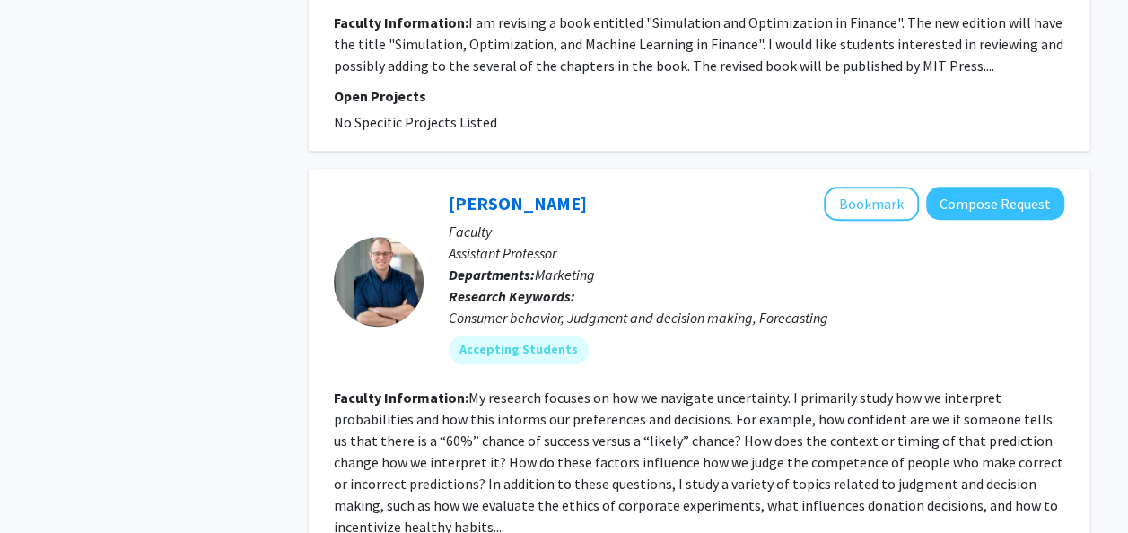
scroll to position [4303, 0]
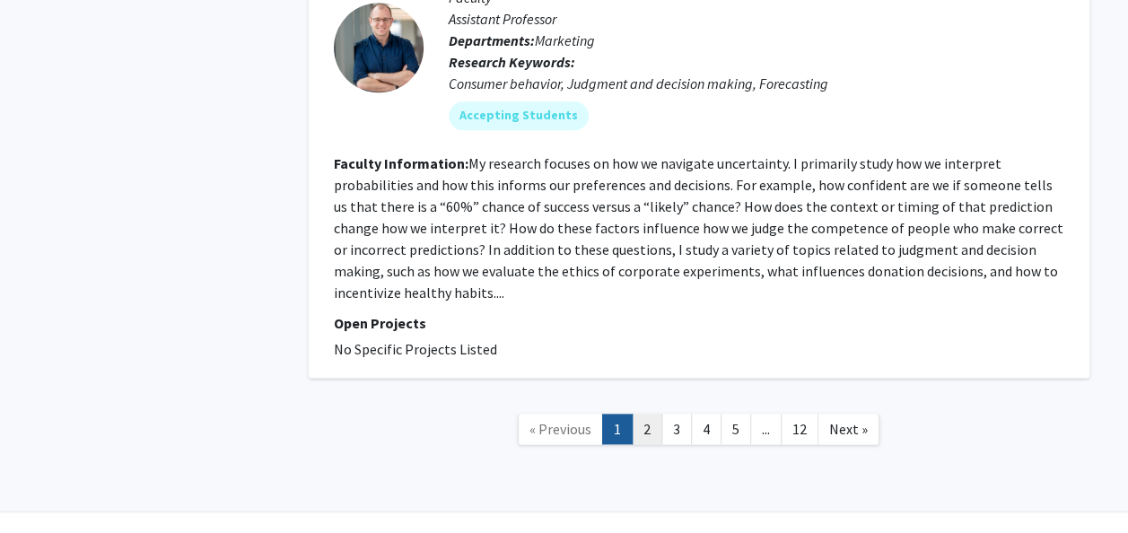
click at [657, 414] on link "2" at bounding box center [647, 429] width 31 height 31
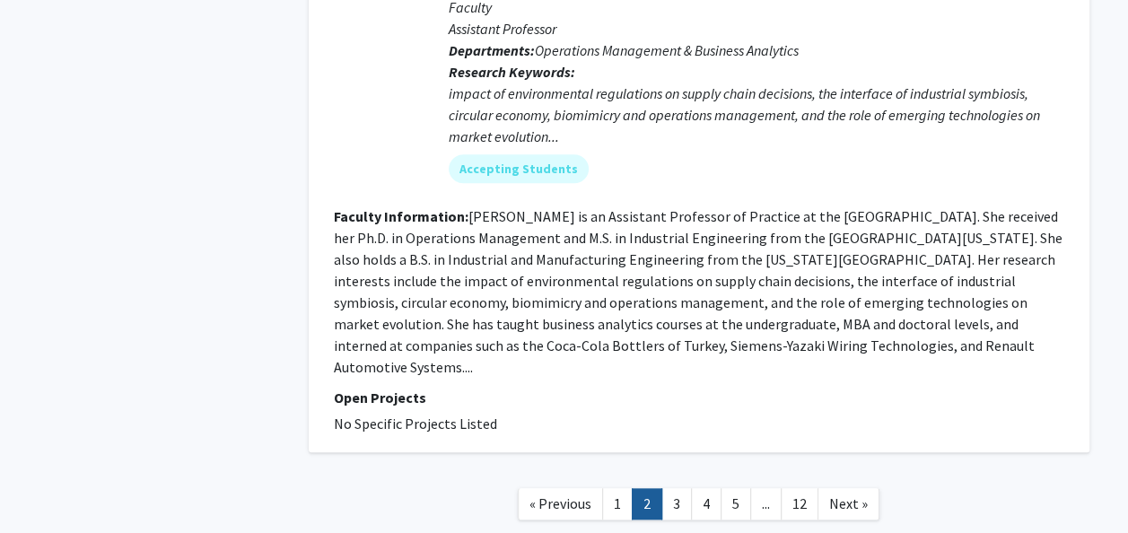
scroll to position [4017, 0]
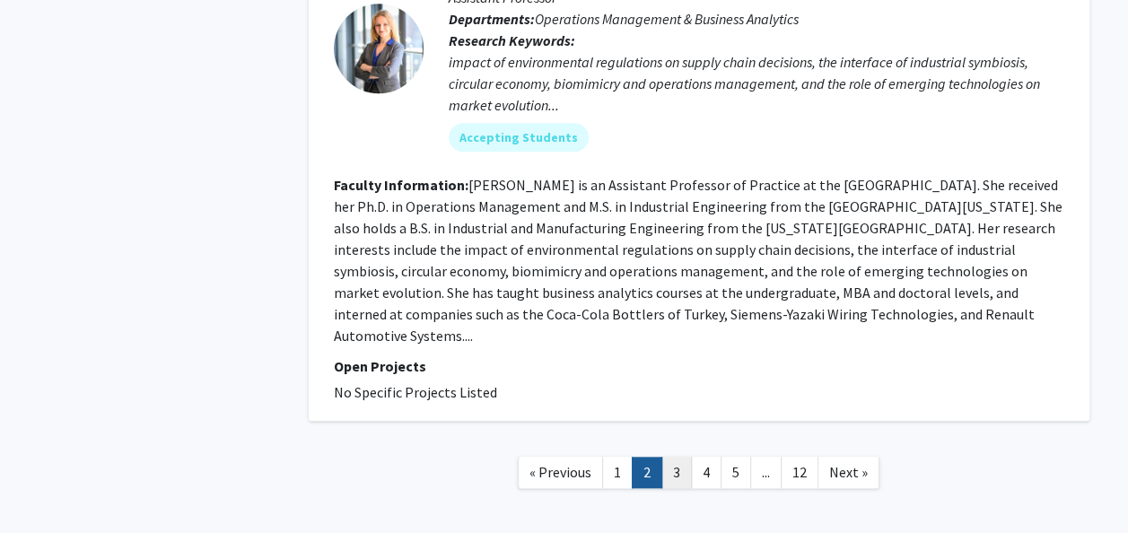
click at [676, 457] on link "3" at bounding box center [676, 472] width 31 height 31
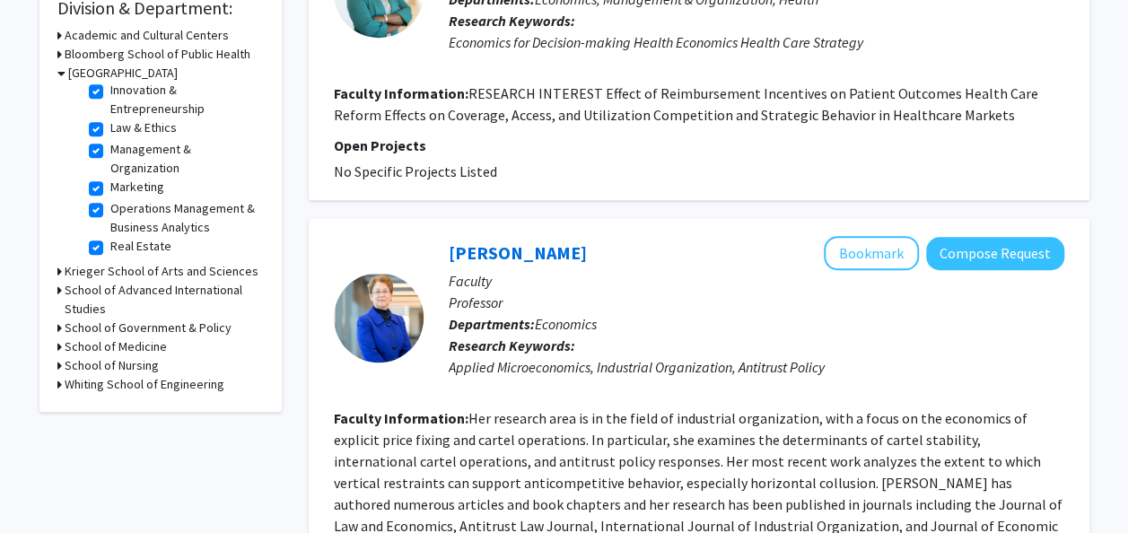
scroll to position [571, 0]
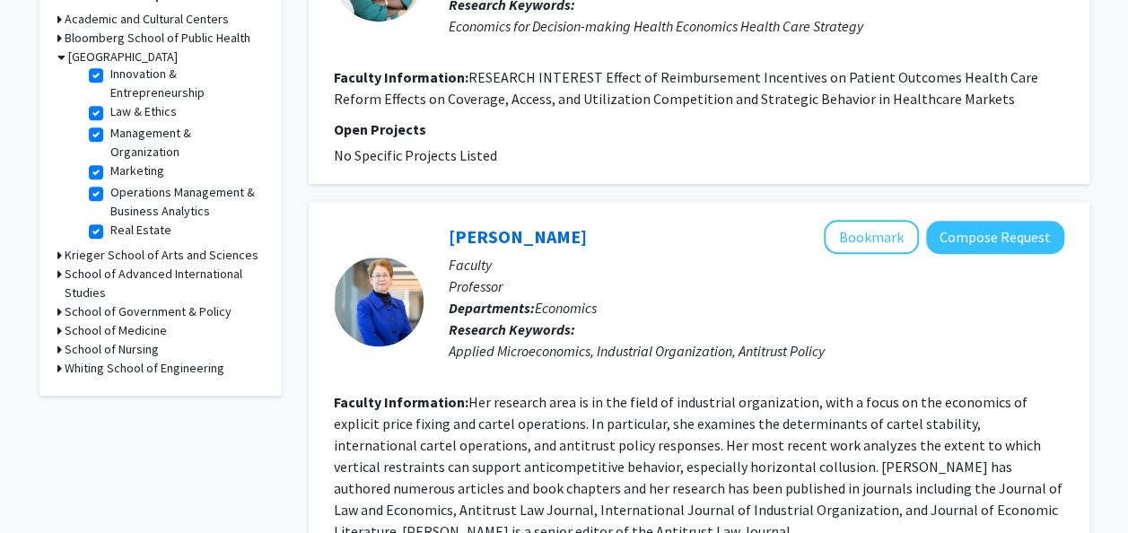
click at [138, 371] on h3 "Whiting School of Engineering" at bounding box center [145, 368] width 160 height 19
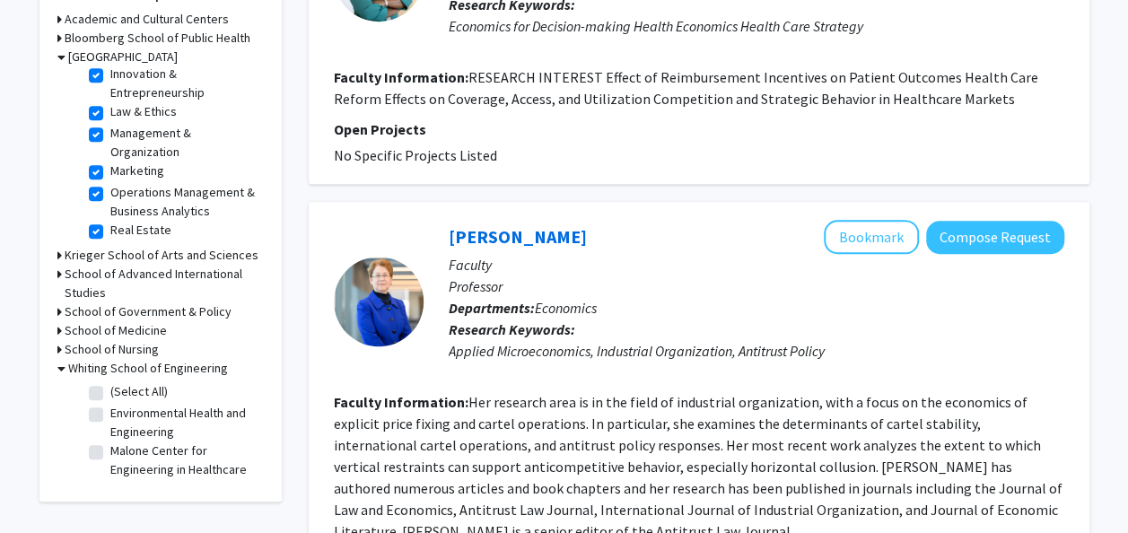
click at [63, 56] on icon at bounding box center [61, 57] width 8 height 19
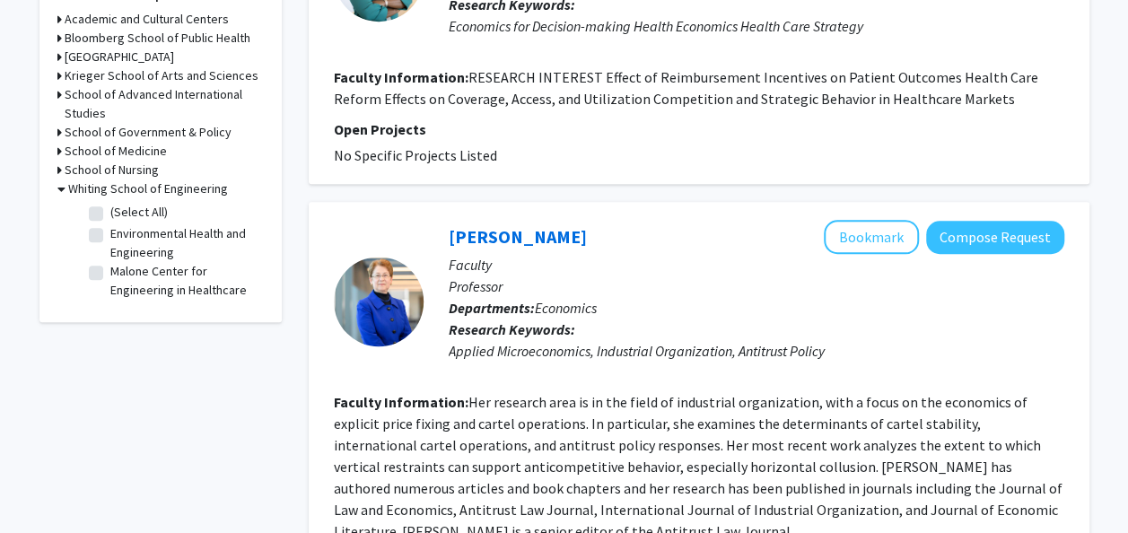
click at [63, 56] on div "[GEOGRAPHIC_DATA]" at bounding box center [160, 57] width 206 height 19
click at [61, 75] on div "Krieger School of Arts and Sciences" at bounding box center [160, 75] width 206 height 19
click at [61, 55] on div "[GEOGRAPHIC_DATA]" at bounding box center [160, 57] width 206 height 19
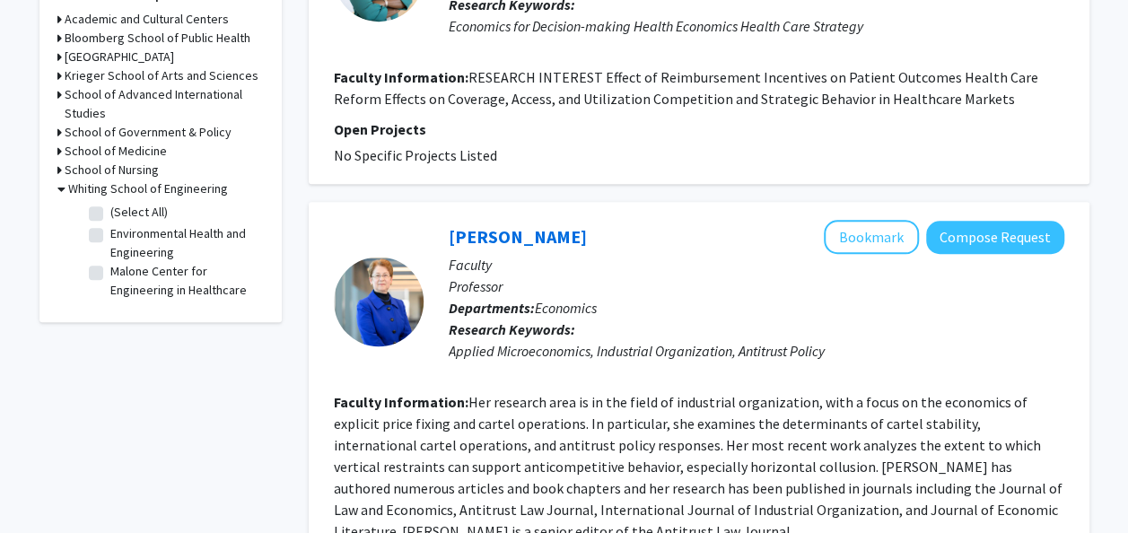
click at [79, 55] on h3 "[GEOGRAPHIC_DATA]" at bounding box center [119, 57] width 109 height 19
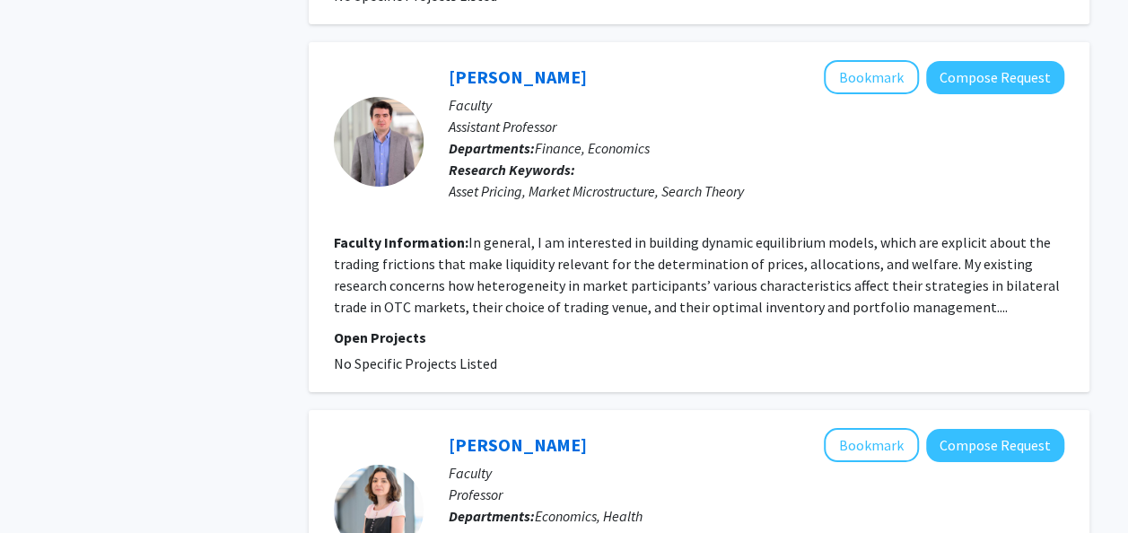
scroll to position [3557, 0]
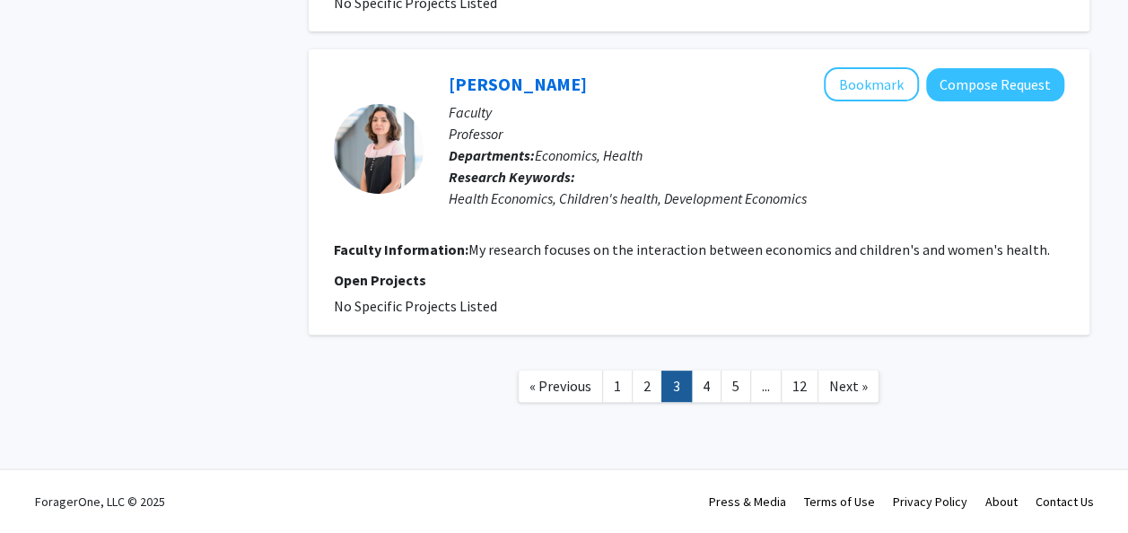
click at [622, 402] on nav "« Previous 1 2 3 4 5 ... 12 Next »" at bounding box center [699, 389] width 781 height 73
click at [617, 392] on link "1" at bounding box center [617, 386] width 31 height 31
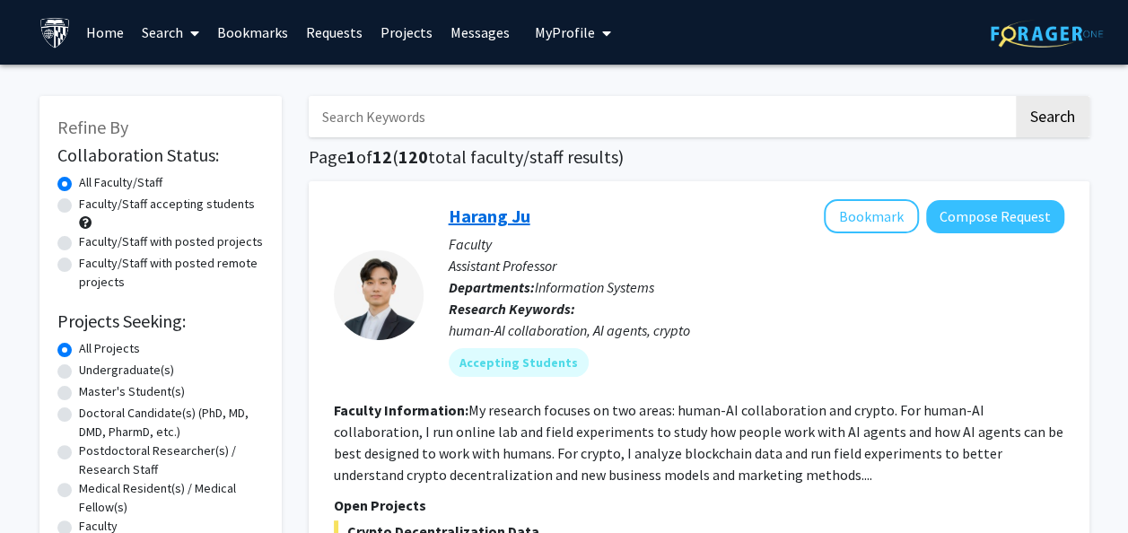
click at [506, 220] on link "Harang Ju" at bounding box center [490, 216] width 82 height 22
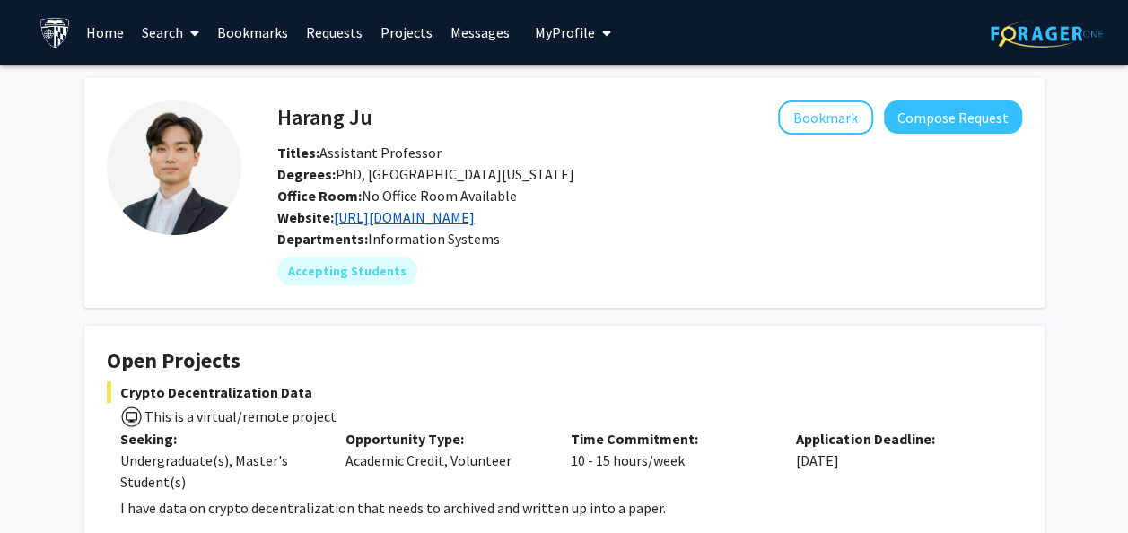
click at [463, 209] on link "[URL][DOMAIN_NAME]" at bounding box center [404, 217] width 141 height 18
drag, startPoint x: 391, startPoint y: 122, endPoint x: 250, endPoint y: 103, distance: 142.1
click at [250, 103] on div "Harang Ju Bookmark Compose Request Titles: Assistant Professor Degrees: PhD, [G…" at bounding box center [631, 192] width 781 height 185
drag, startPoint x: 272, startPoint y: 113, endPoint x: 281, endPoint y: 117, distance: 9.7
click at [281, 117] on div "Harang Ju Bookmark Compose Request" at bounding box center [650, 117] width 772 height 34
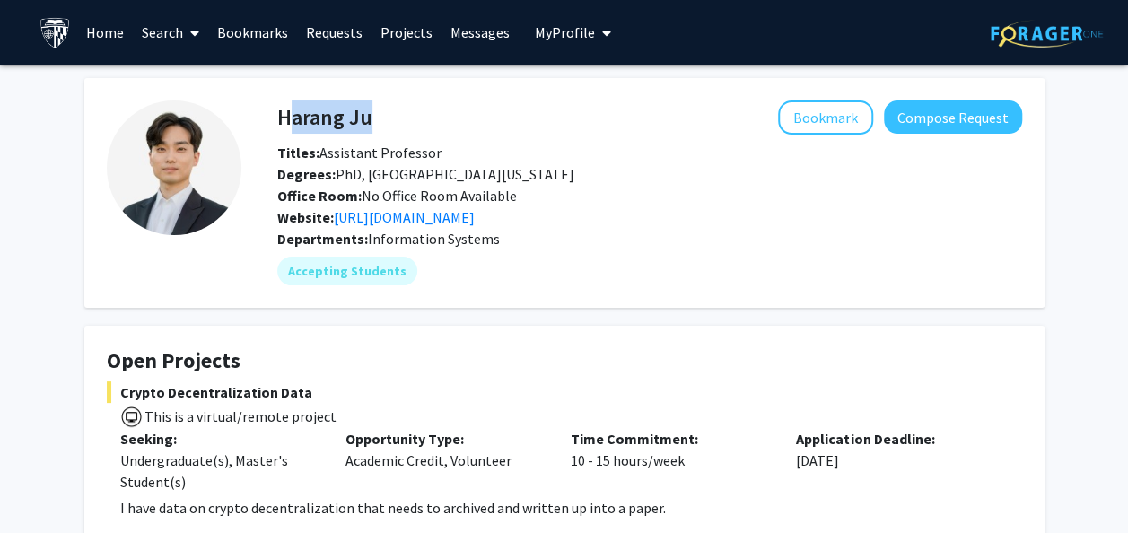
copy h4 "Harang Ju"
